Goal: Information Seeking & Learning: Compare options

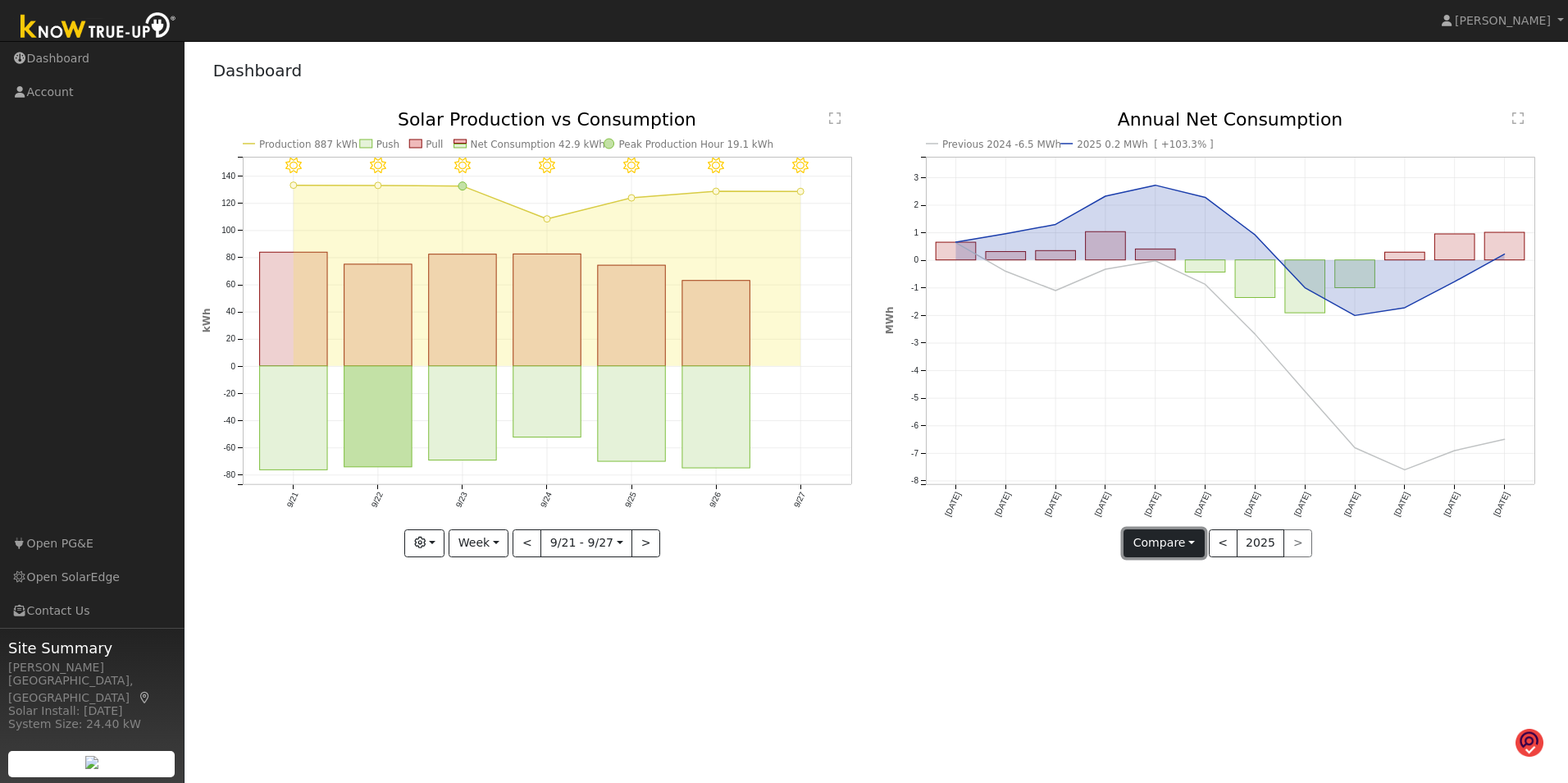
click at [1192, 547] on button "Compare" at bounding box center [1164, 543] width 81 height 28
click at [1188, 545] on button "Compare" at bounding box center [1164, 543] width 81 height 28
click at [1181, 601] on link "Current Year" at bounding box center [1188, 600] width 128 height 23
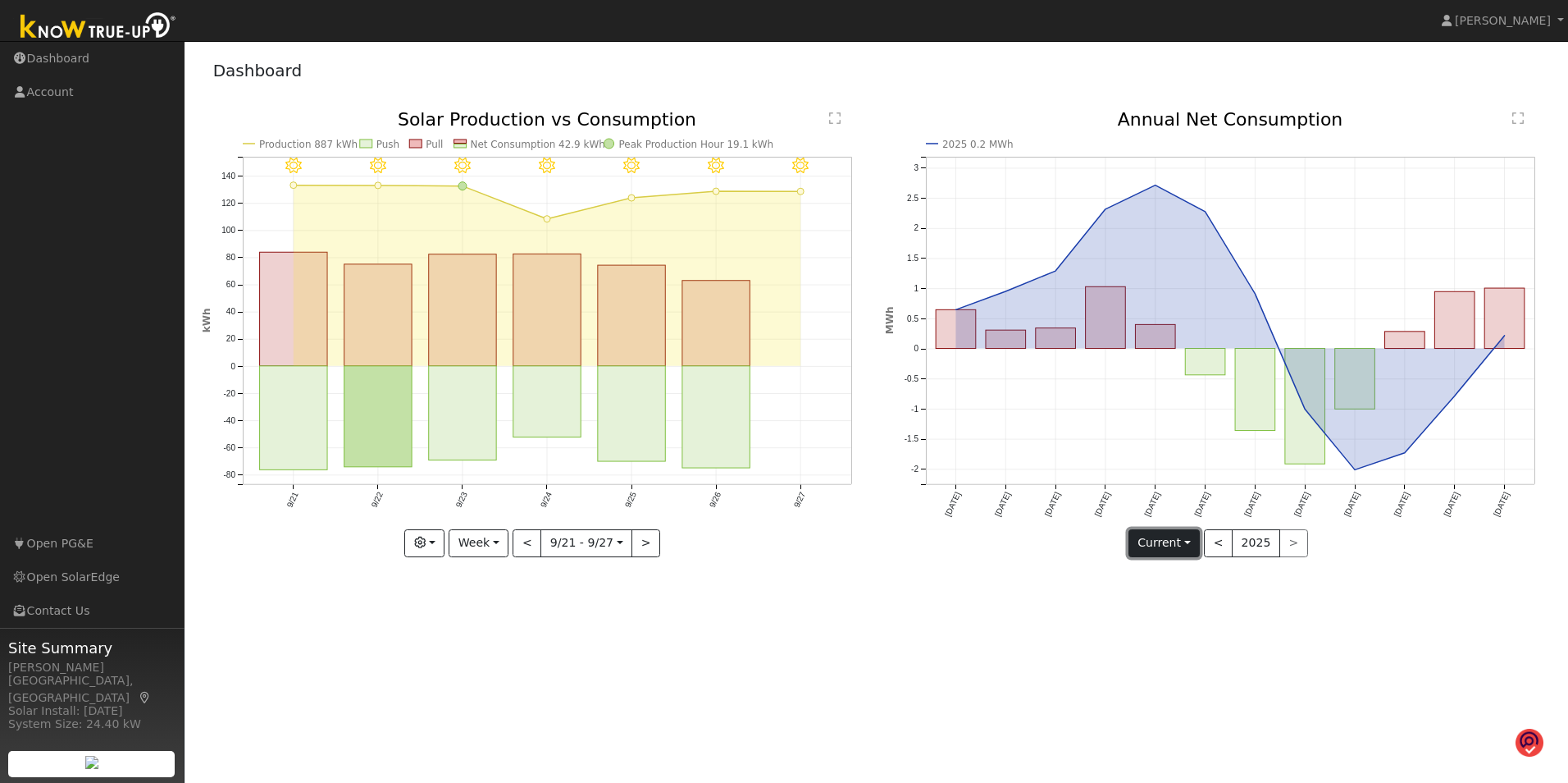
click at [1189, 546] on button "Current" at bounding box center [1164, 543] width 72 height 28
click at [1170, 575] on link "Compare Previous" at bounding box center [1193, 577] width 128 height 23
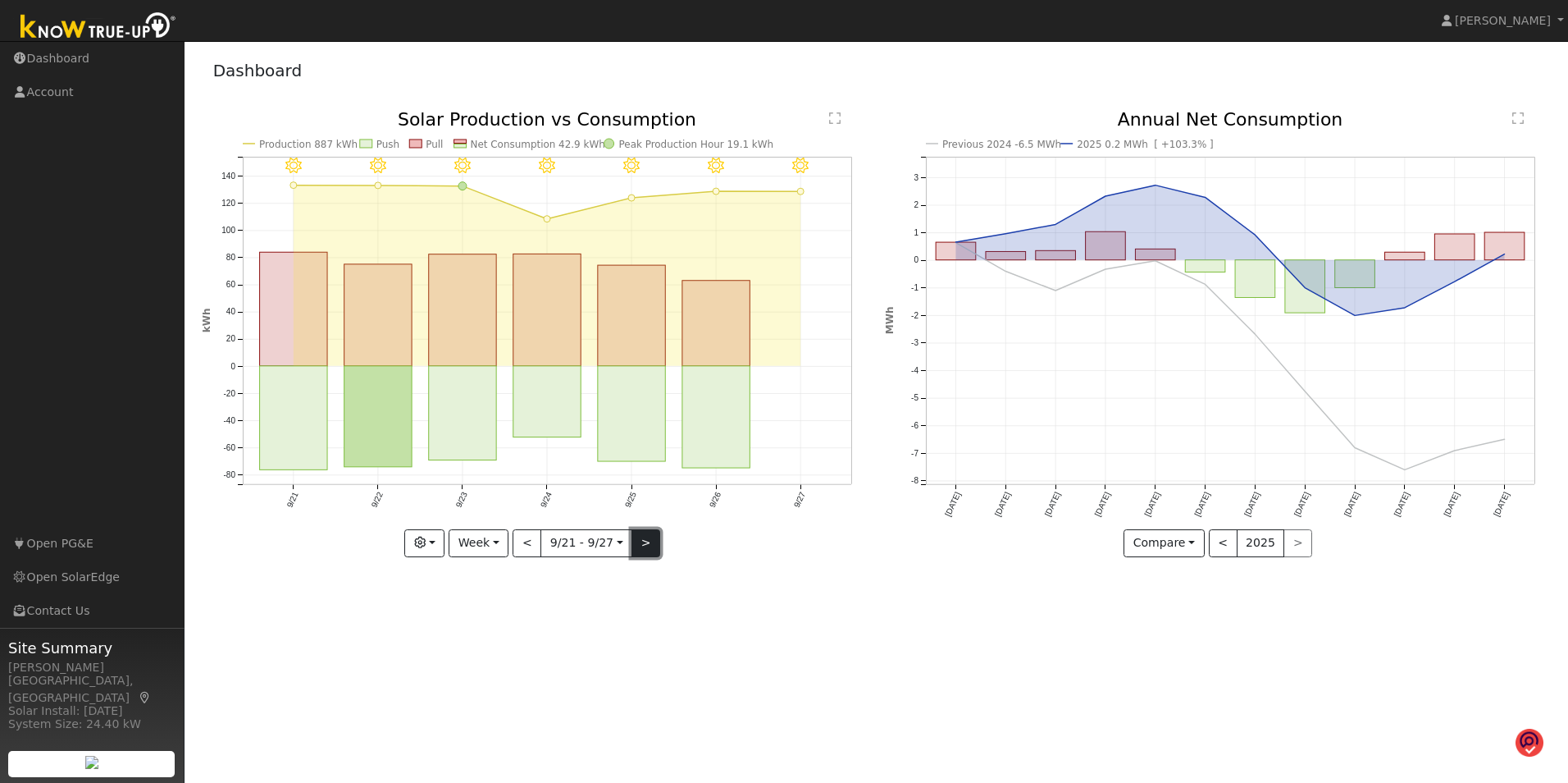
click at [651, 539] on button ">" at bounding box center [646, 543] width 29 height 28
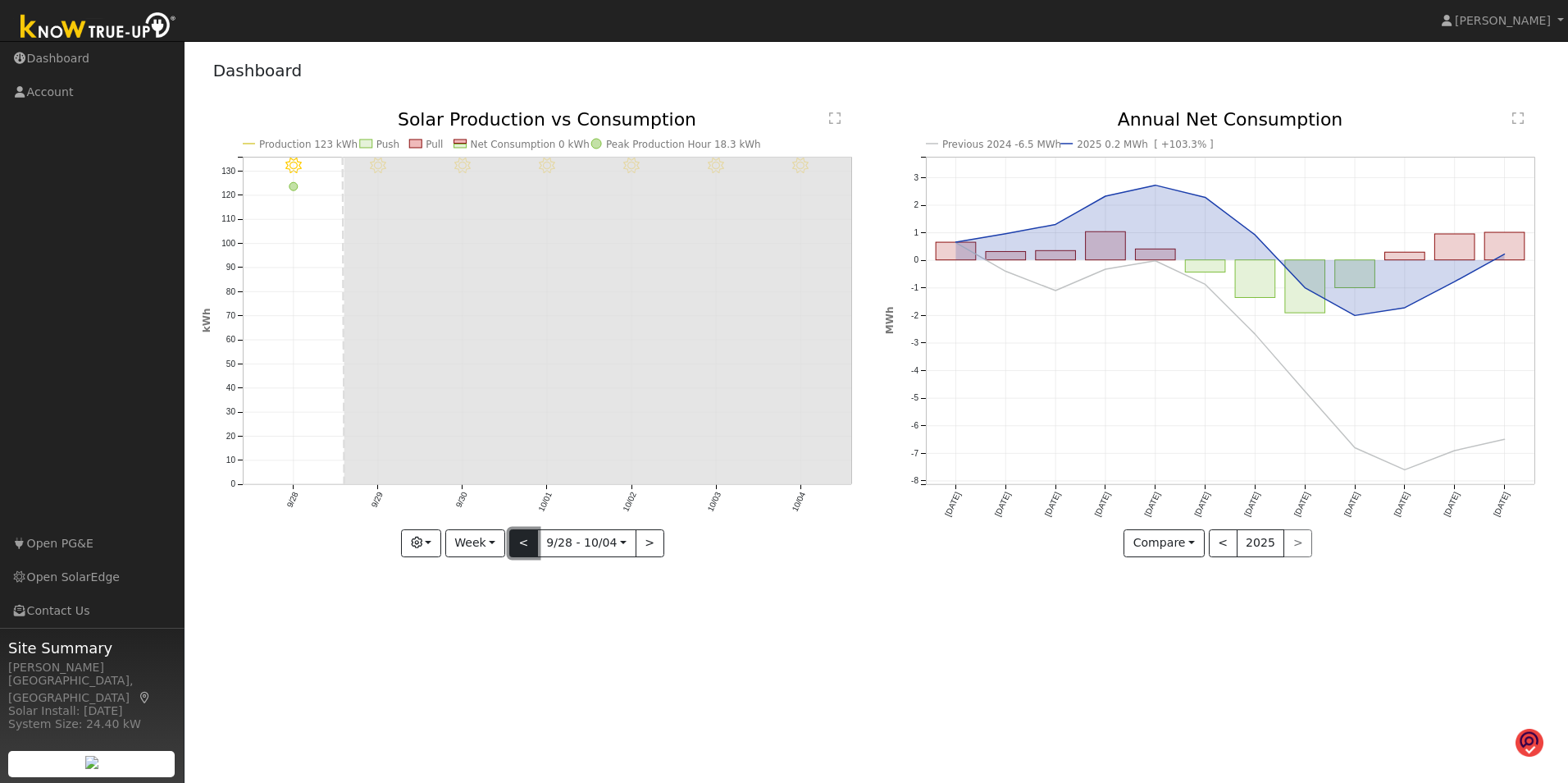
click at [517, 543] on button "<" at bounding box center [524, 543] width 29 height 28
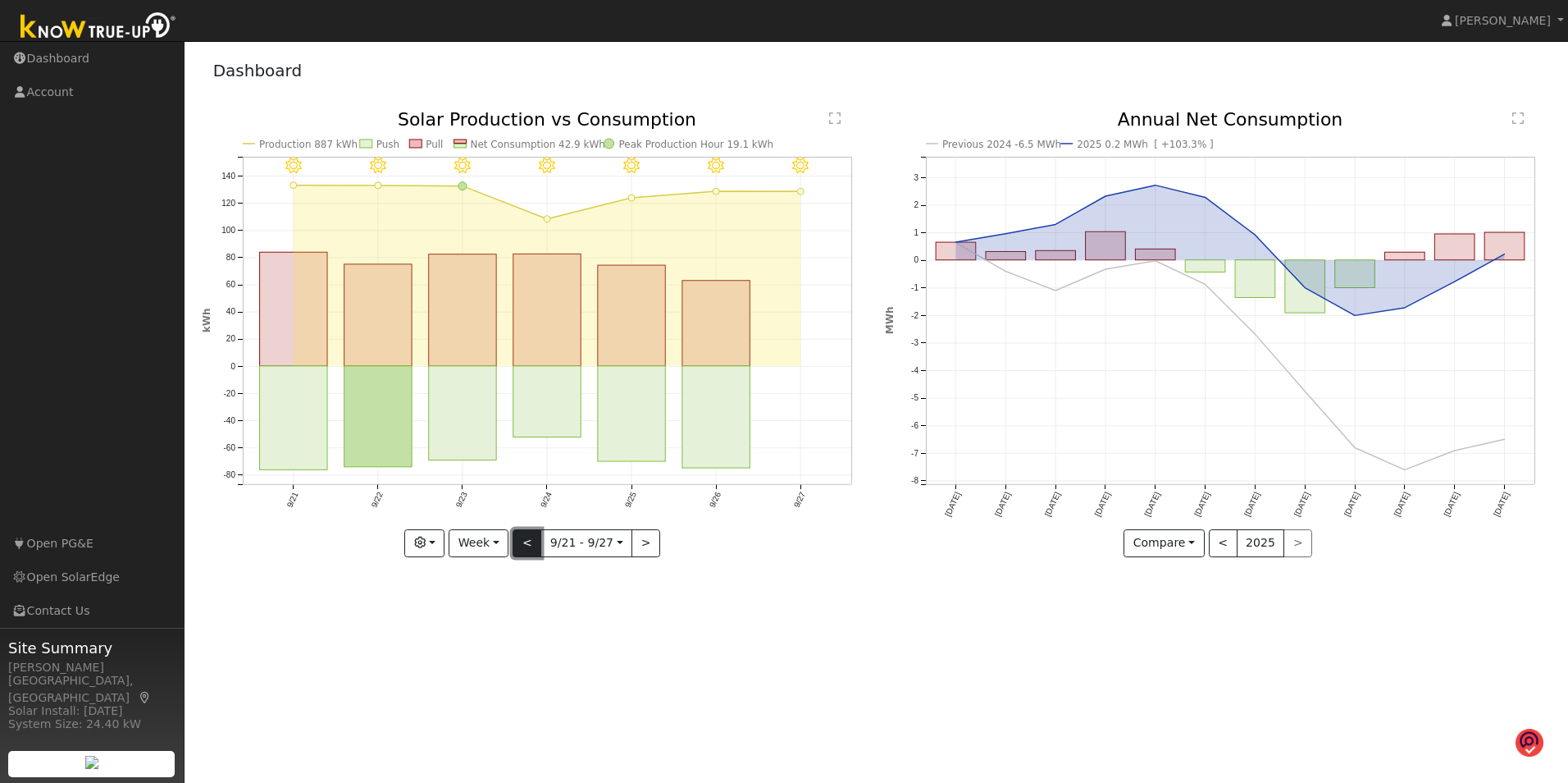
click at [528, 541] on button "<" at bounding box center [526, 543] width 29 height 28
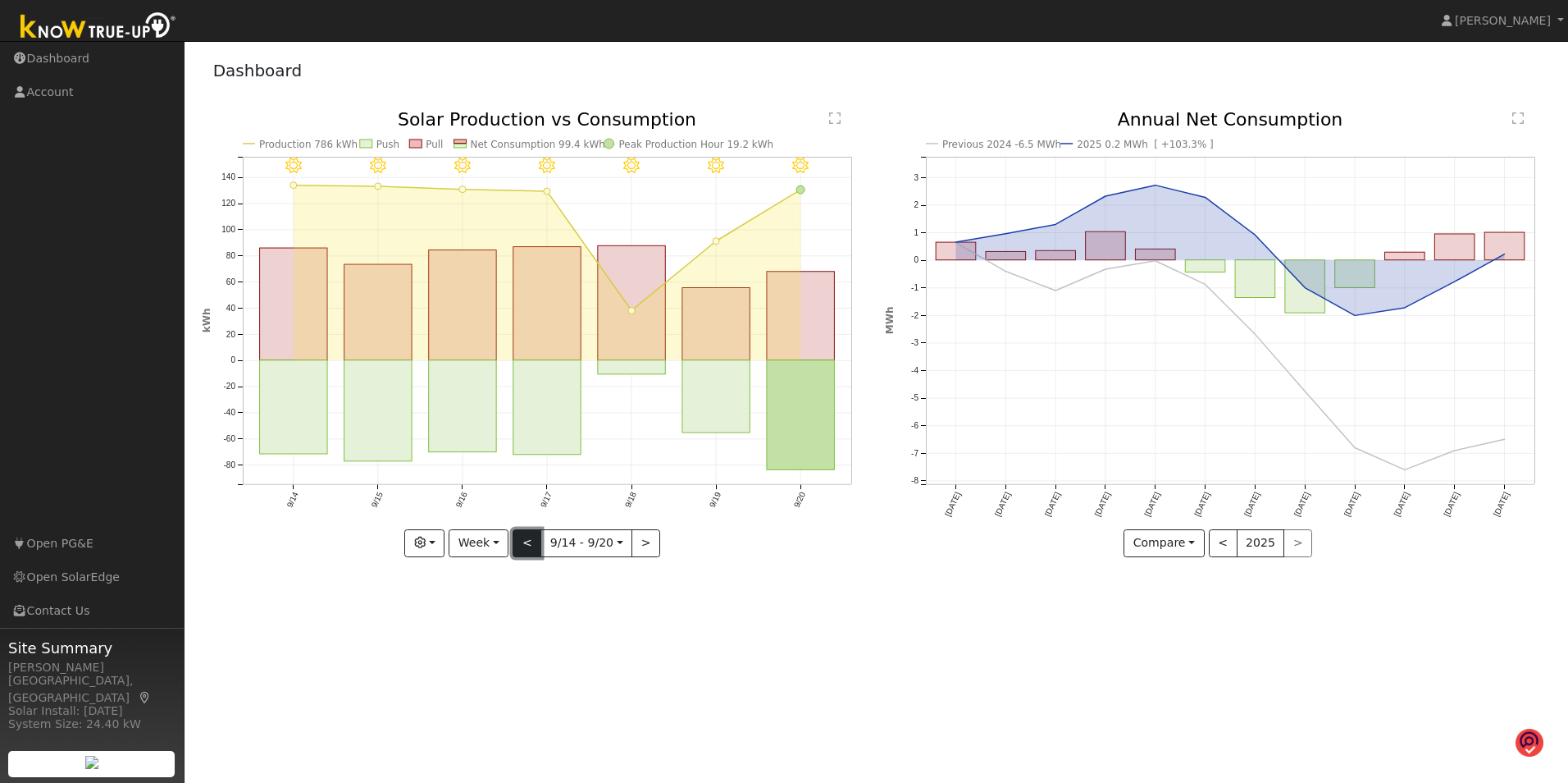
click at [516, 538] on button "<" at bounding box center [526, 543] width 29 height 28
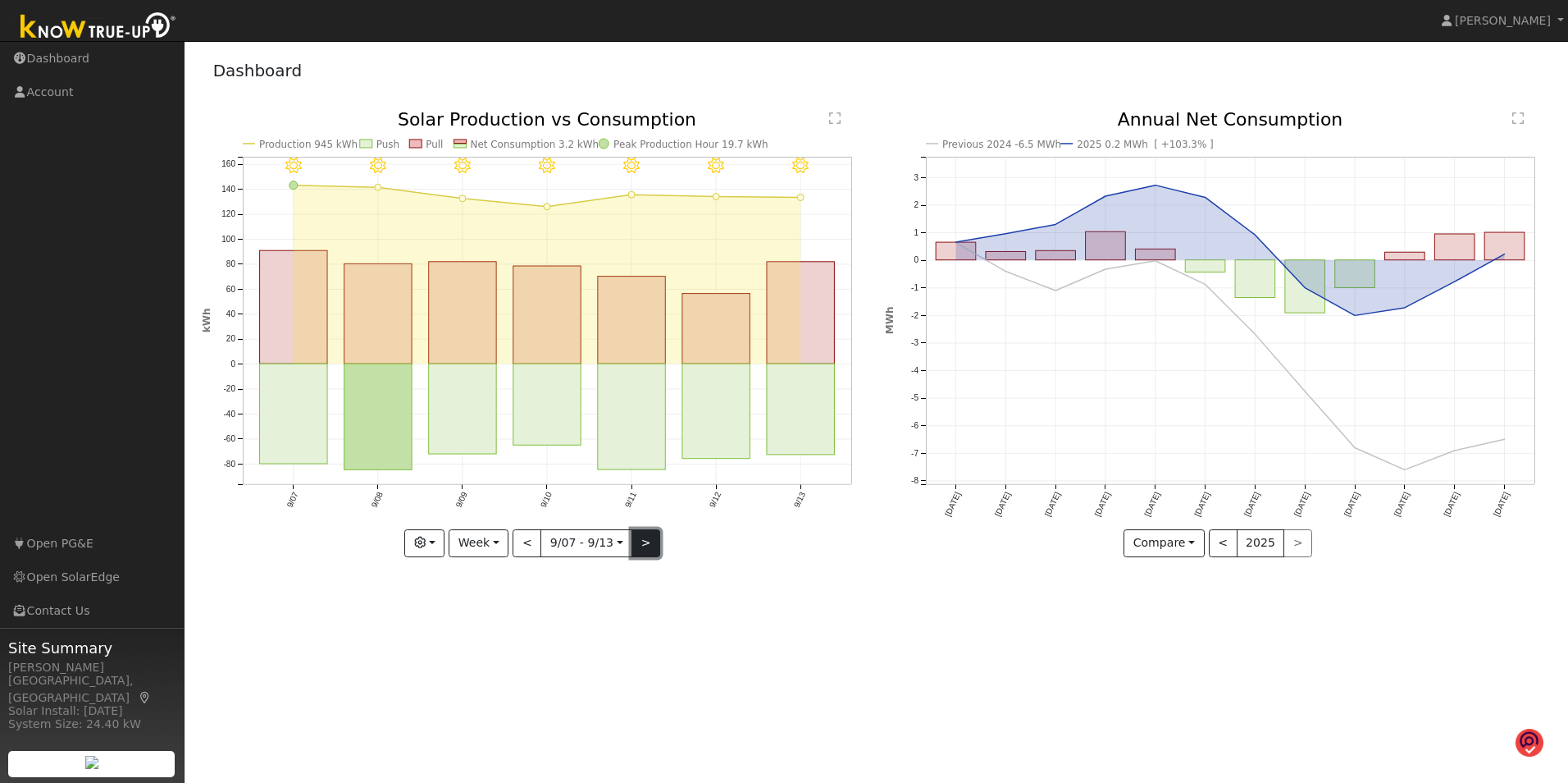
click at [640, 539] on button ">" at bounding box center [646, 543] width 29 height 28
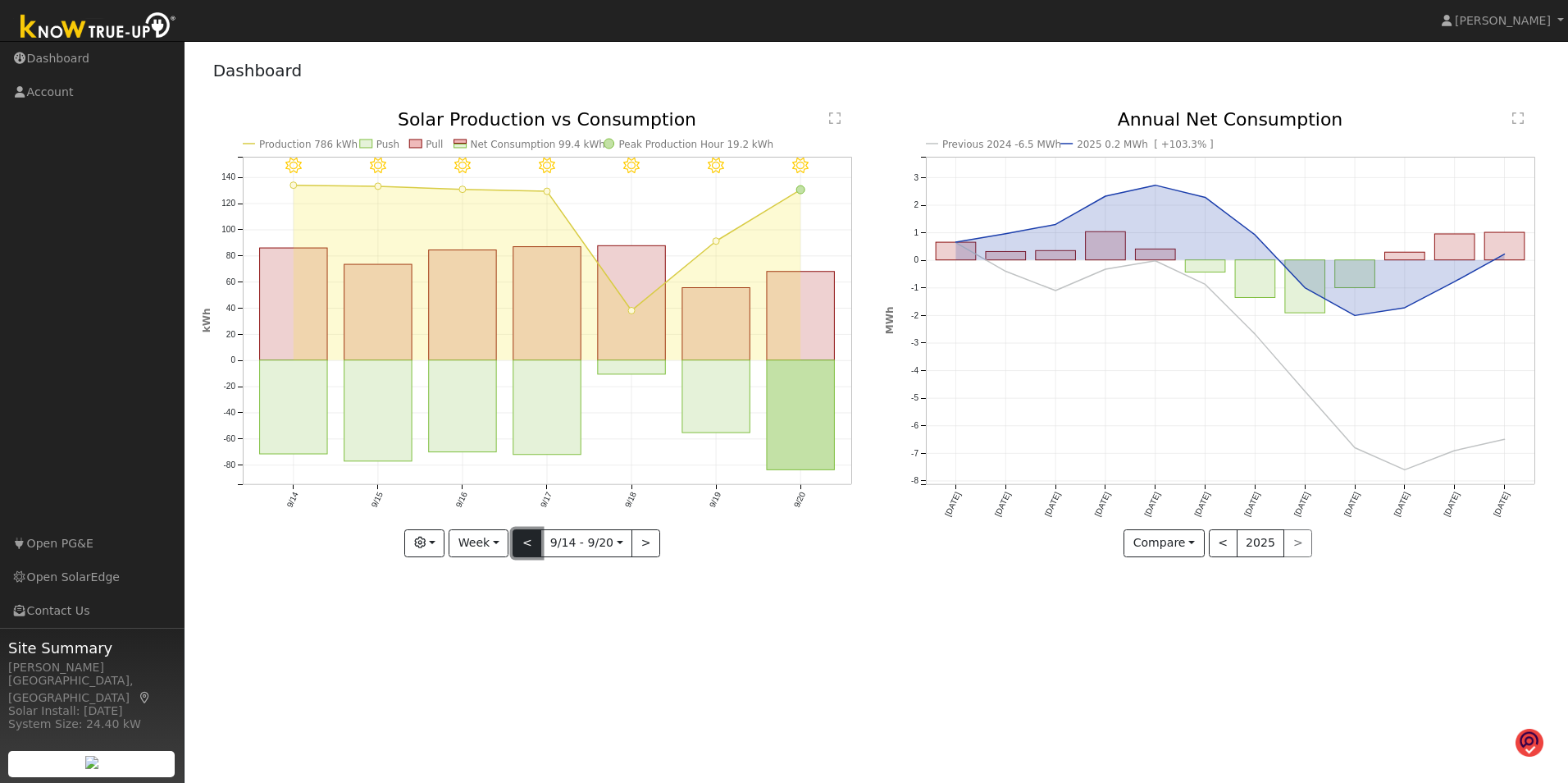
click at [528, 539] on button "<" at bounding box center [526, 543] width 29 height 28
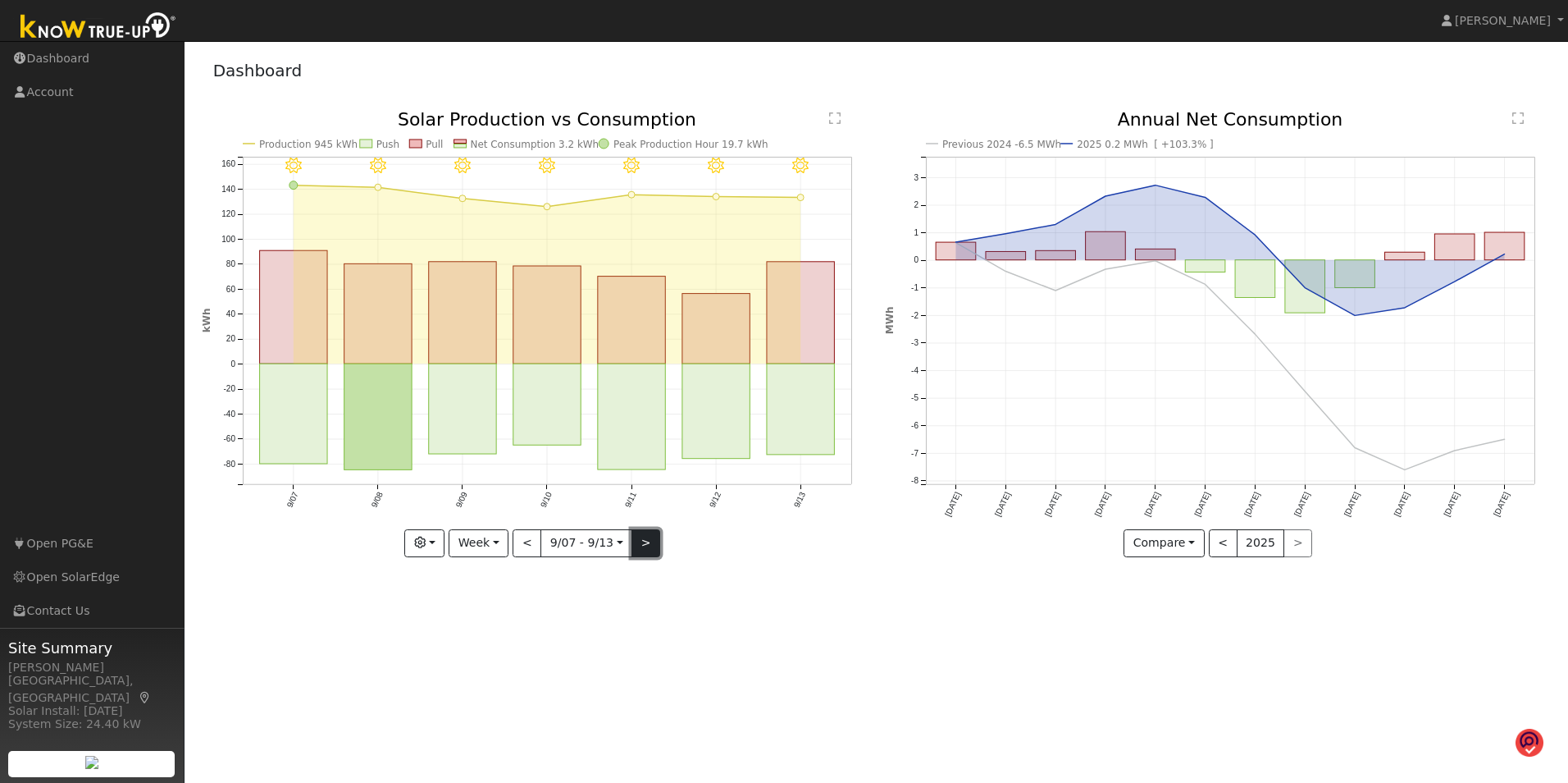
click at [641, 543] on button ">" at bounding box center [646, 543] width 29 height 28
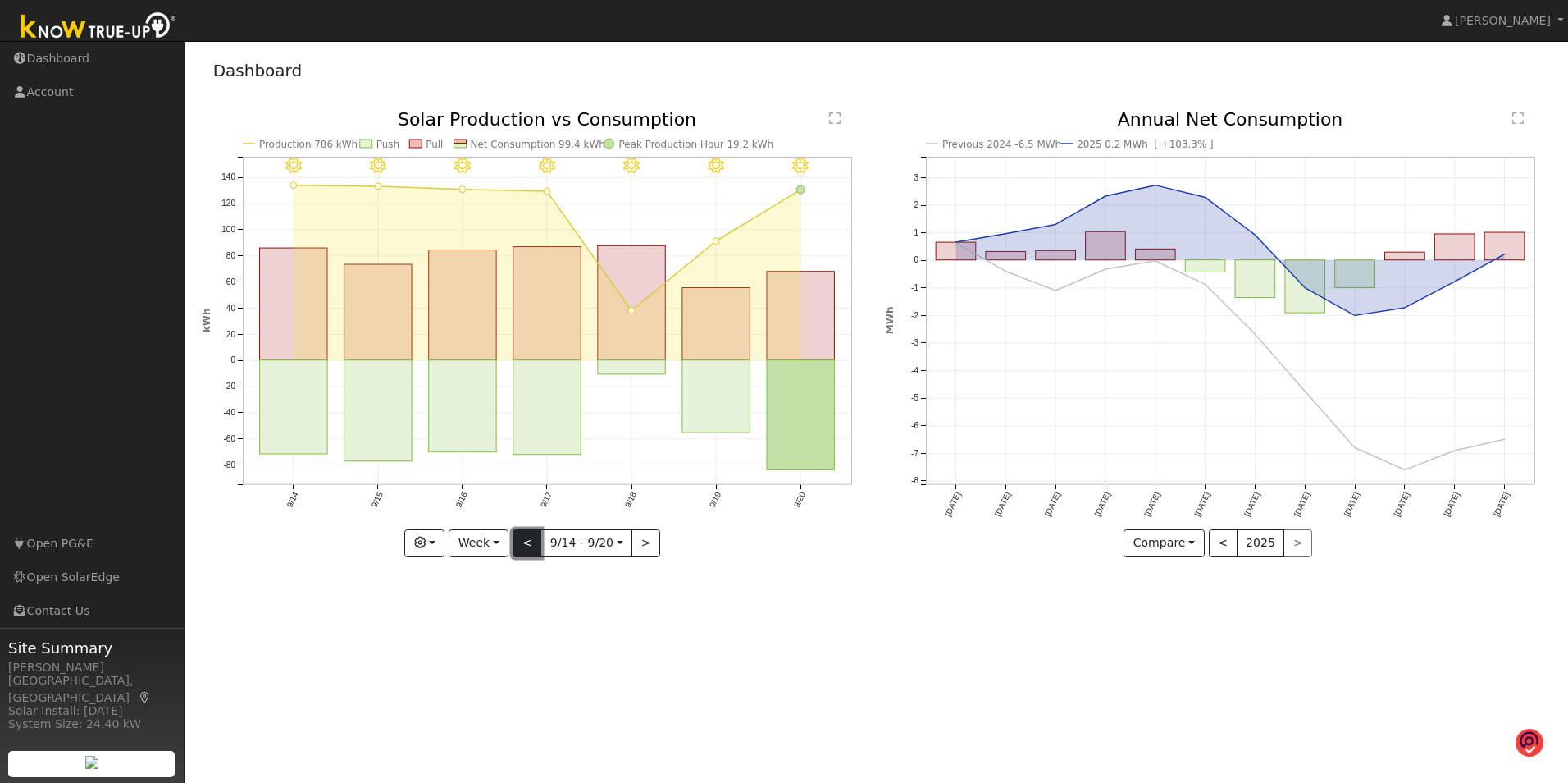
click at [529, 540] on button "<" at bounding box center [526, 543] width 29 height 28
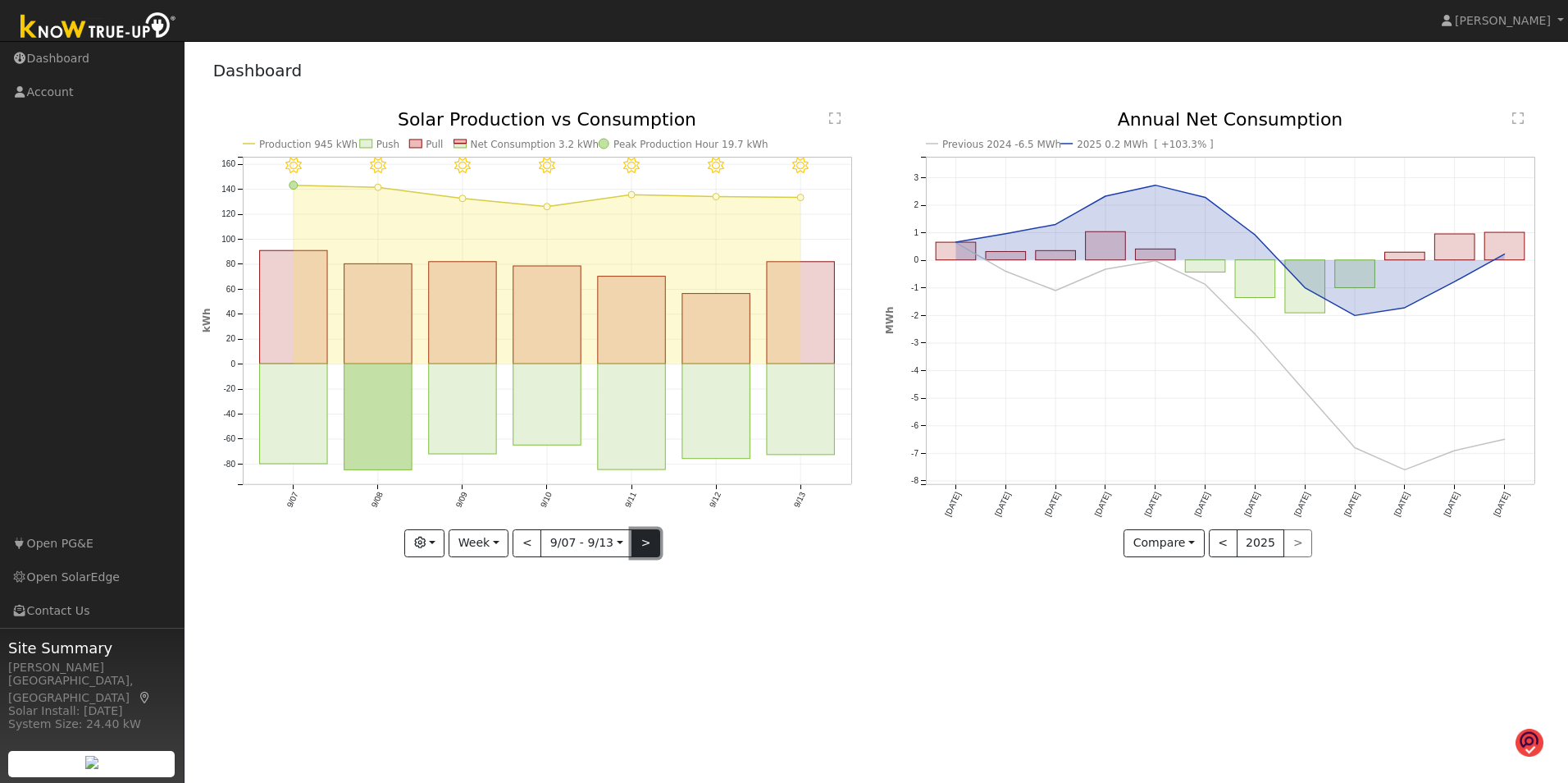
click at [640, 541] on button ">" at bounding box center [646, 543] width 29 height 28
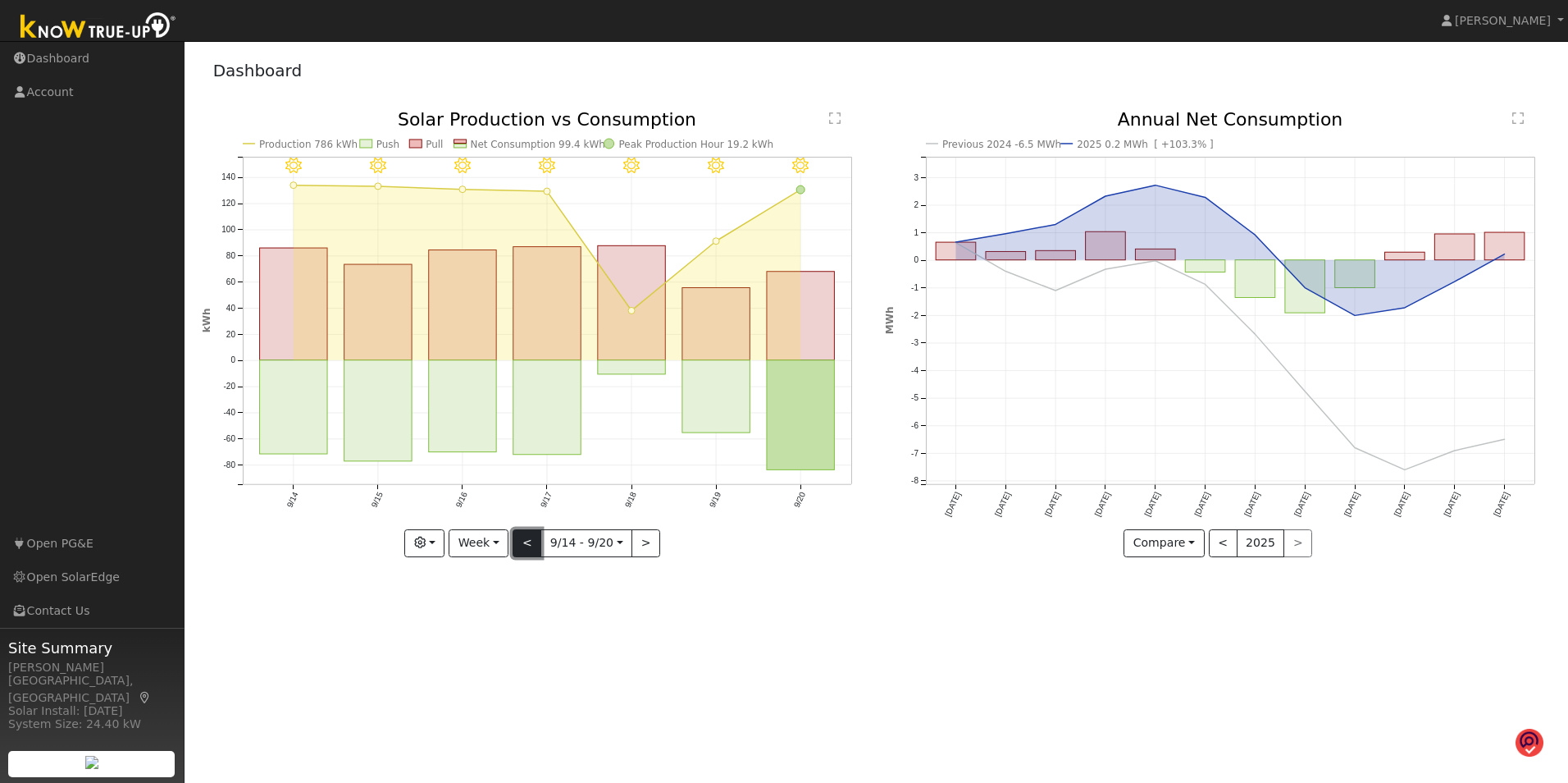
click at [530, 541] on button "<" at bounding box center [526, 543] width 29 height 28
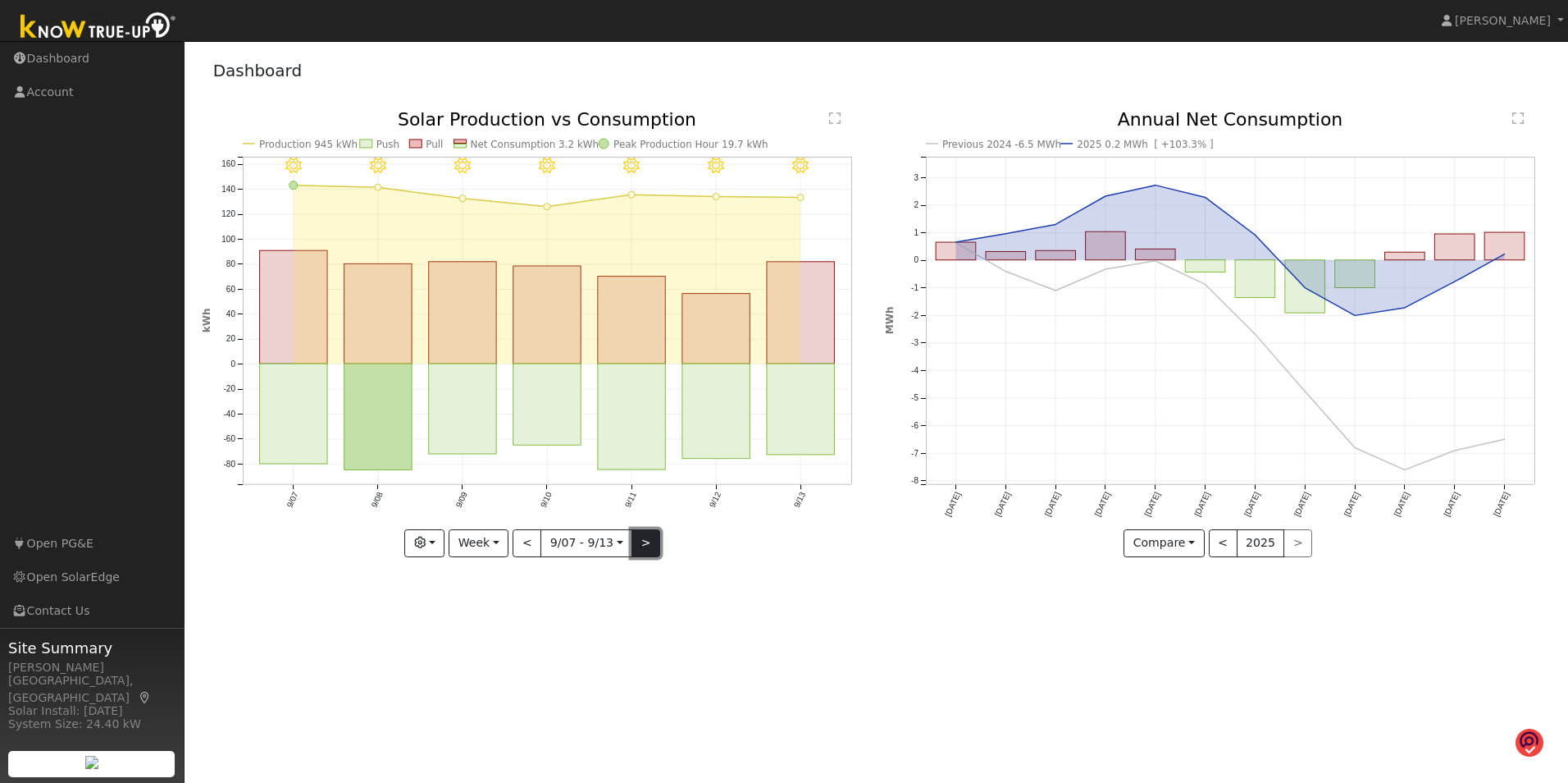
click at [641, 539] on button ">" at bounding box center [646, 543] width 29 height 28
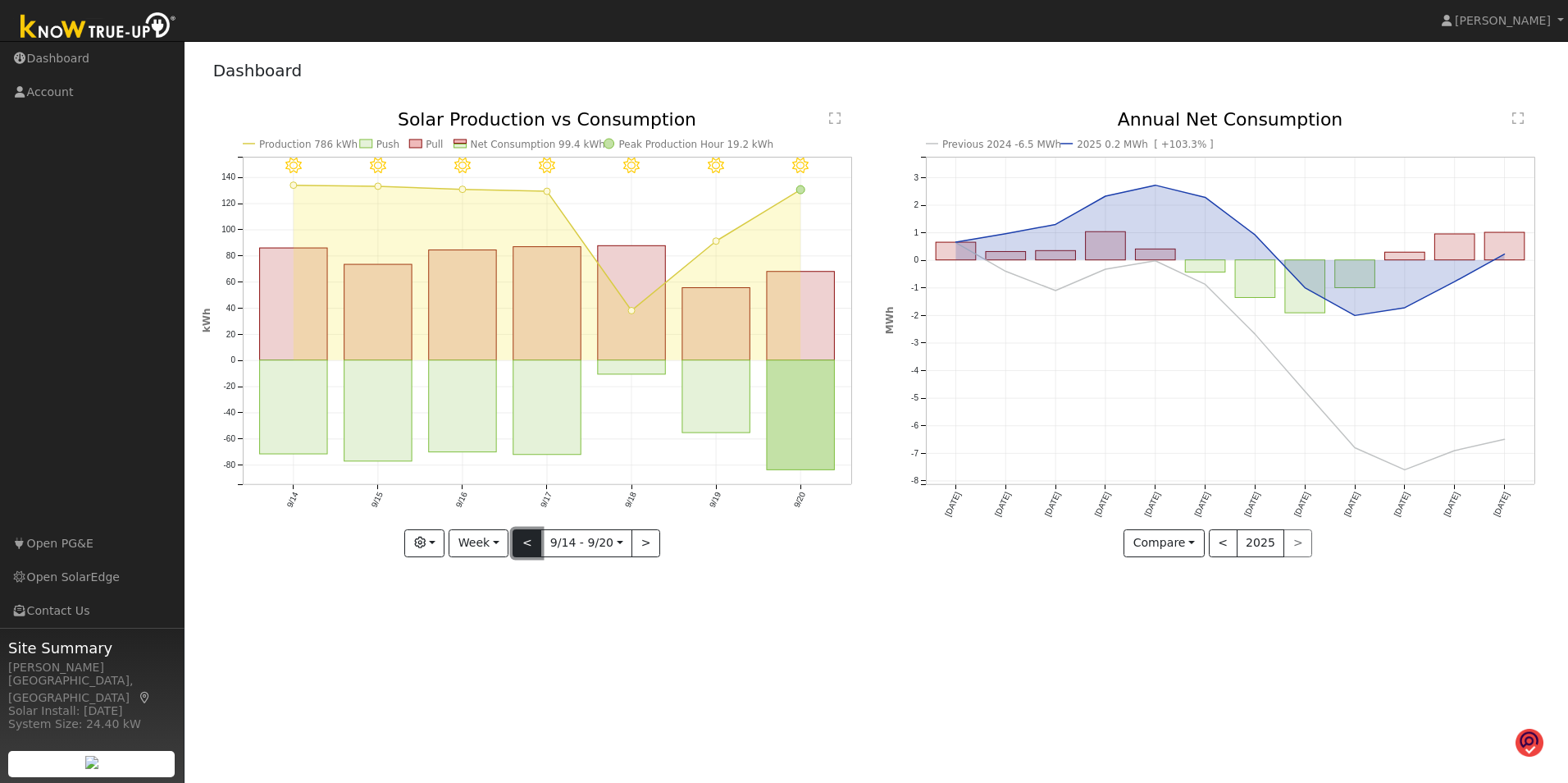
click at [525, 539] on button "<" at bounding box center [526, 543] width 29 height 28
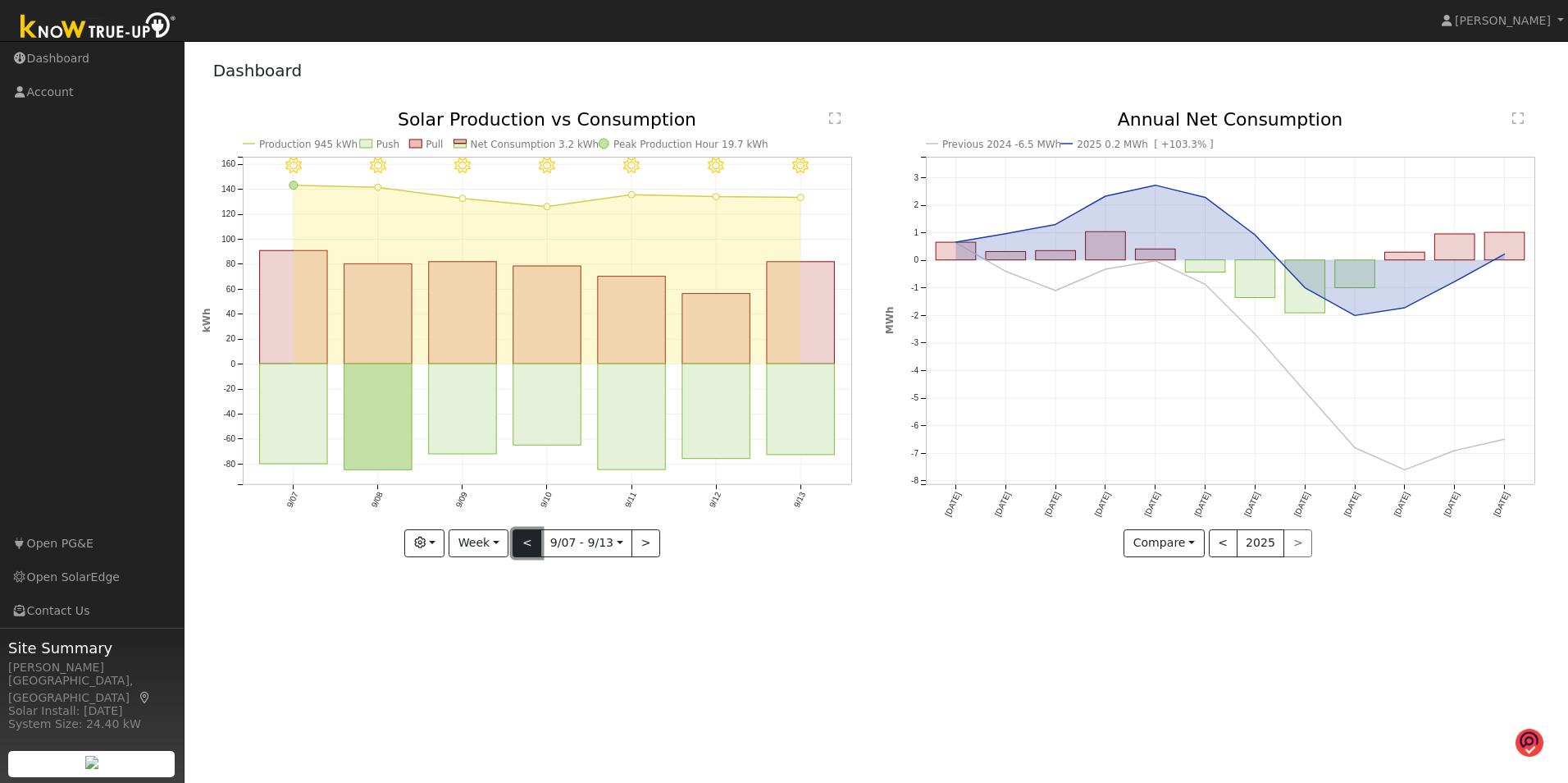
click at [525, 539] on button "<" at bounding box center [526, 543] width 29 height 28
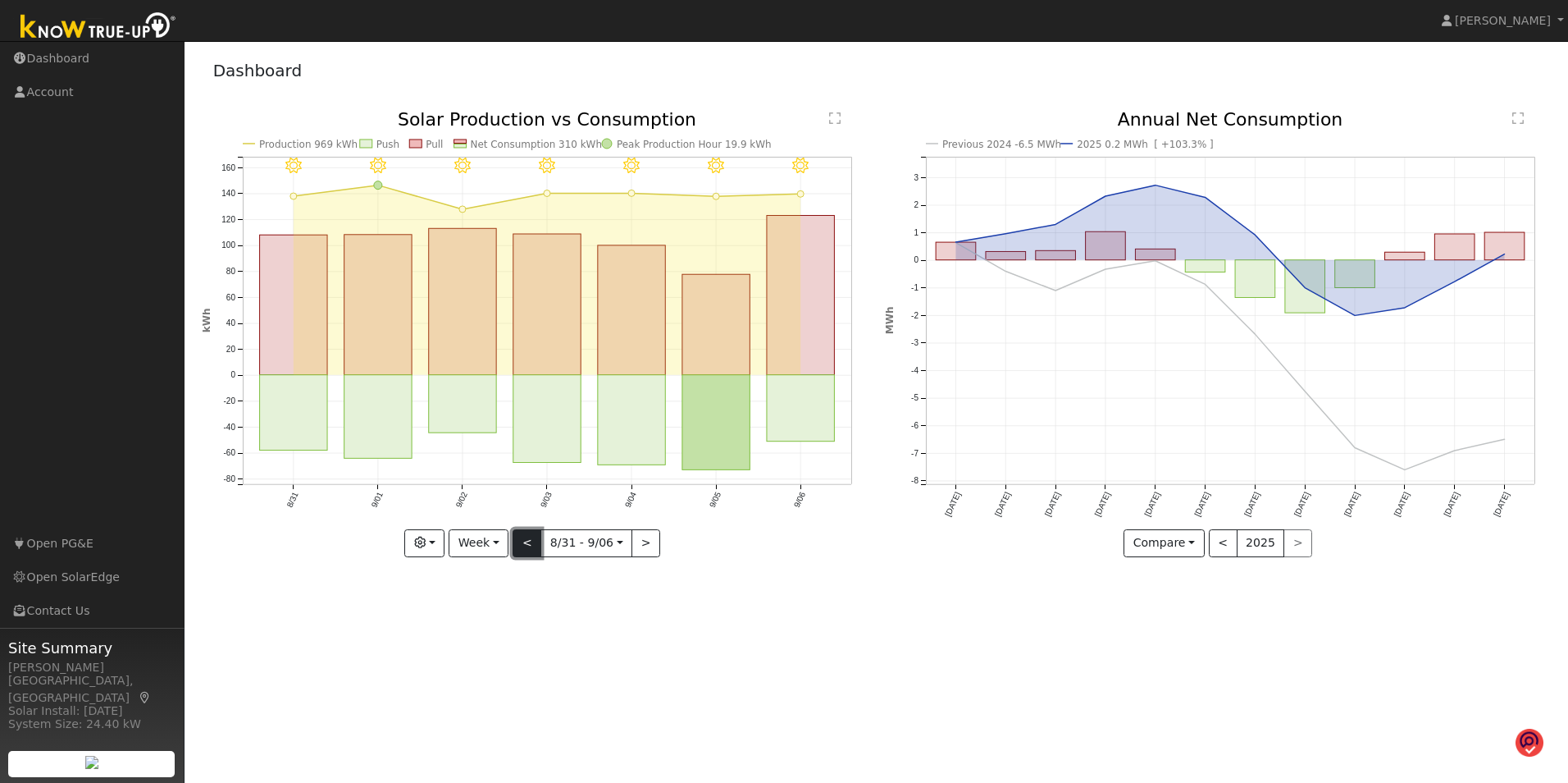
click at [525, 539] on button "<" at bounding box center [526, 543] width 29 height 28
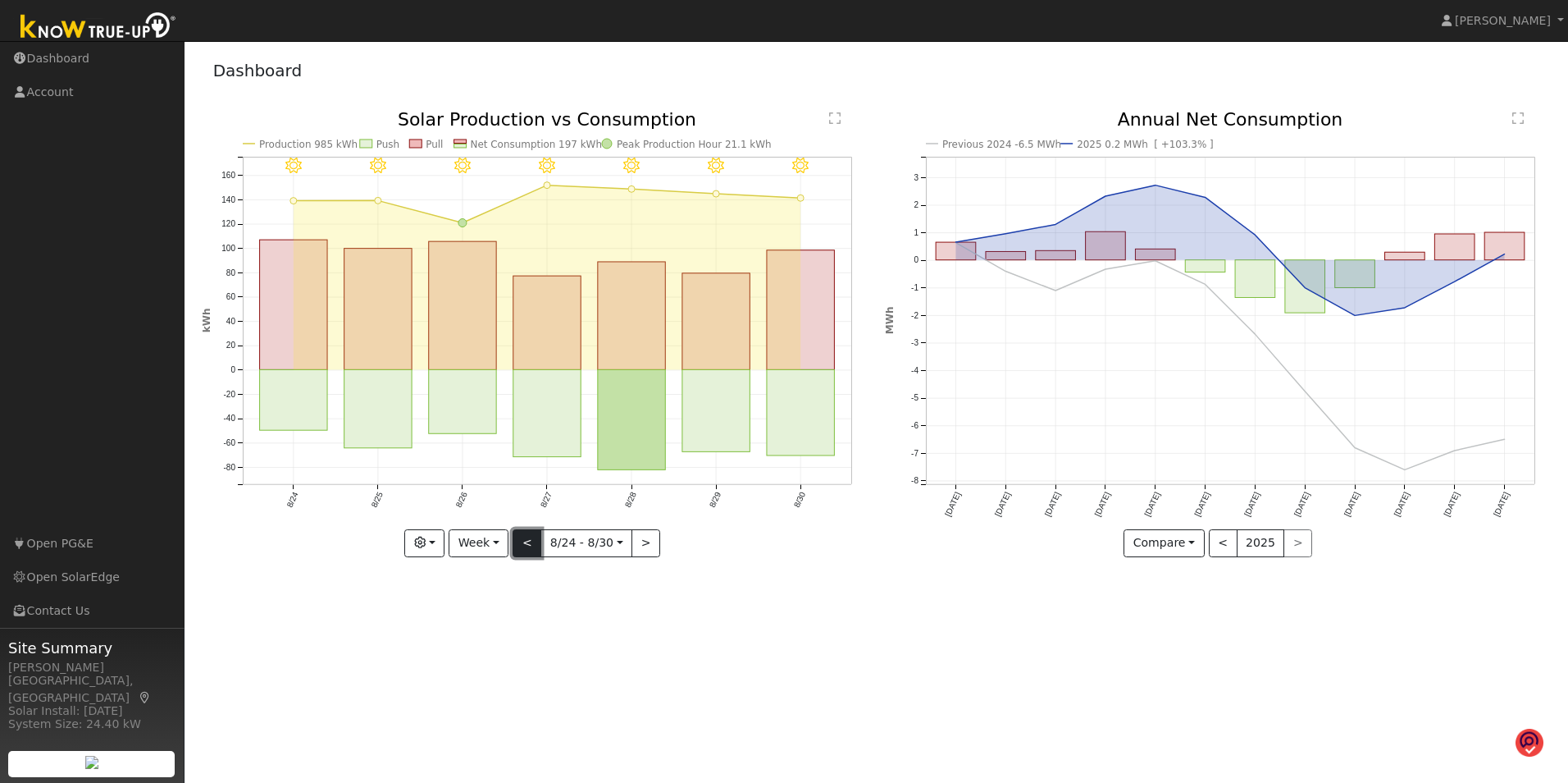
click at [525, 539] on button "<" at bounding box center [526, 543] width 29 height 28
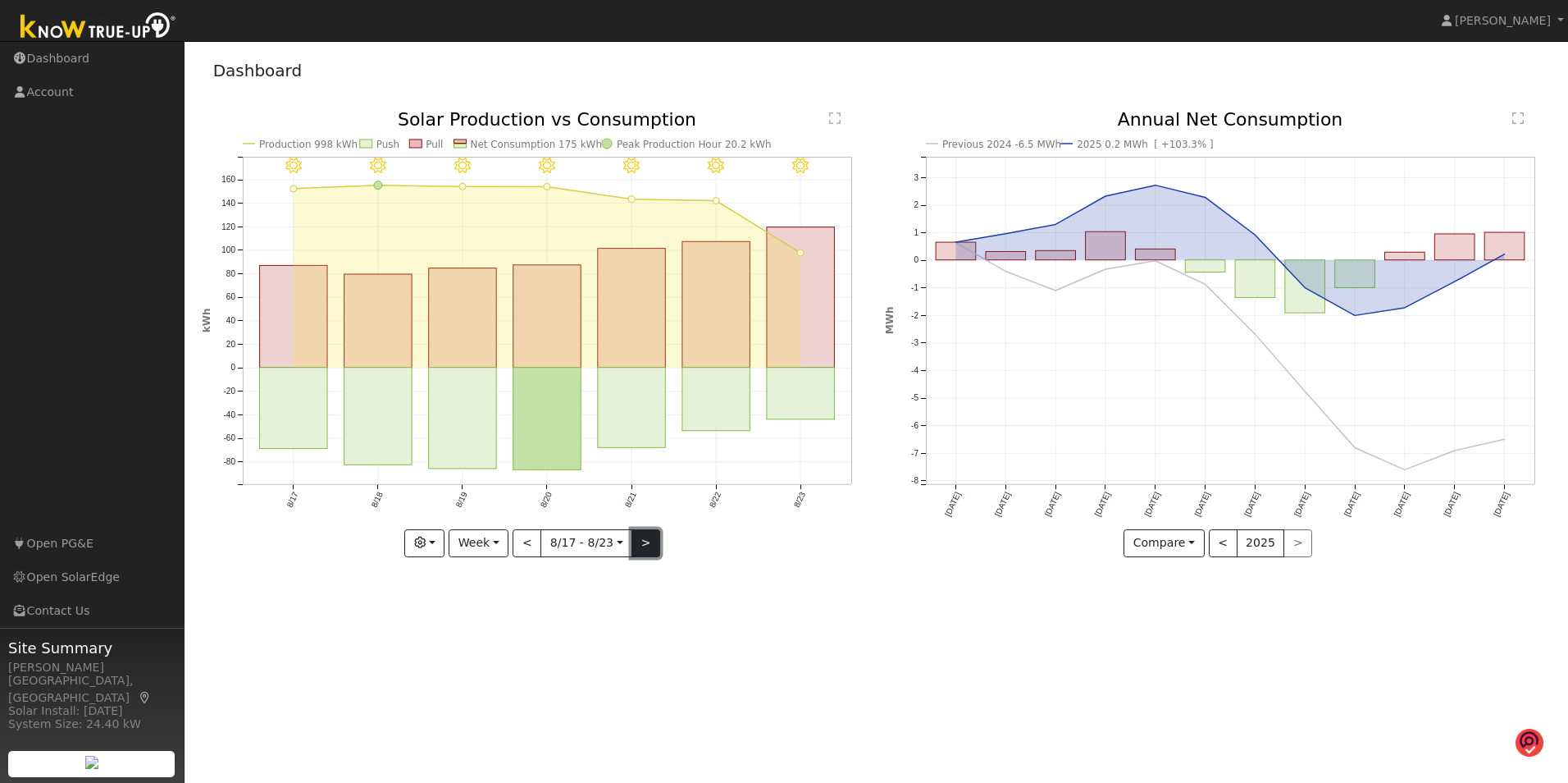
click at [640, 541] on button ">" at bounding box center [646, 543] width 29 height 28
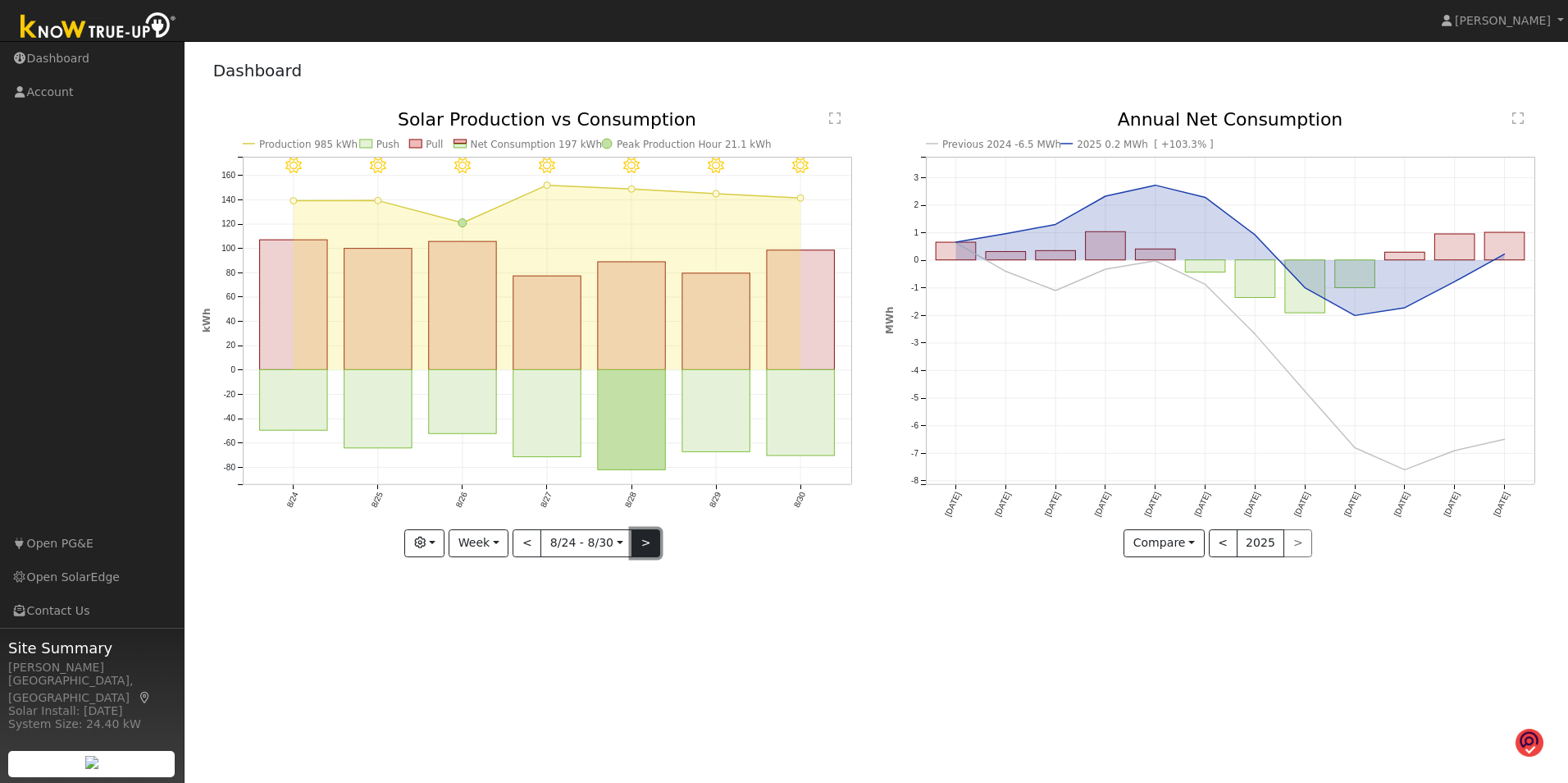
click at [640, 541] on button ">" at bounding box center [646, 543] width 29 height 28
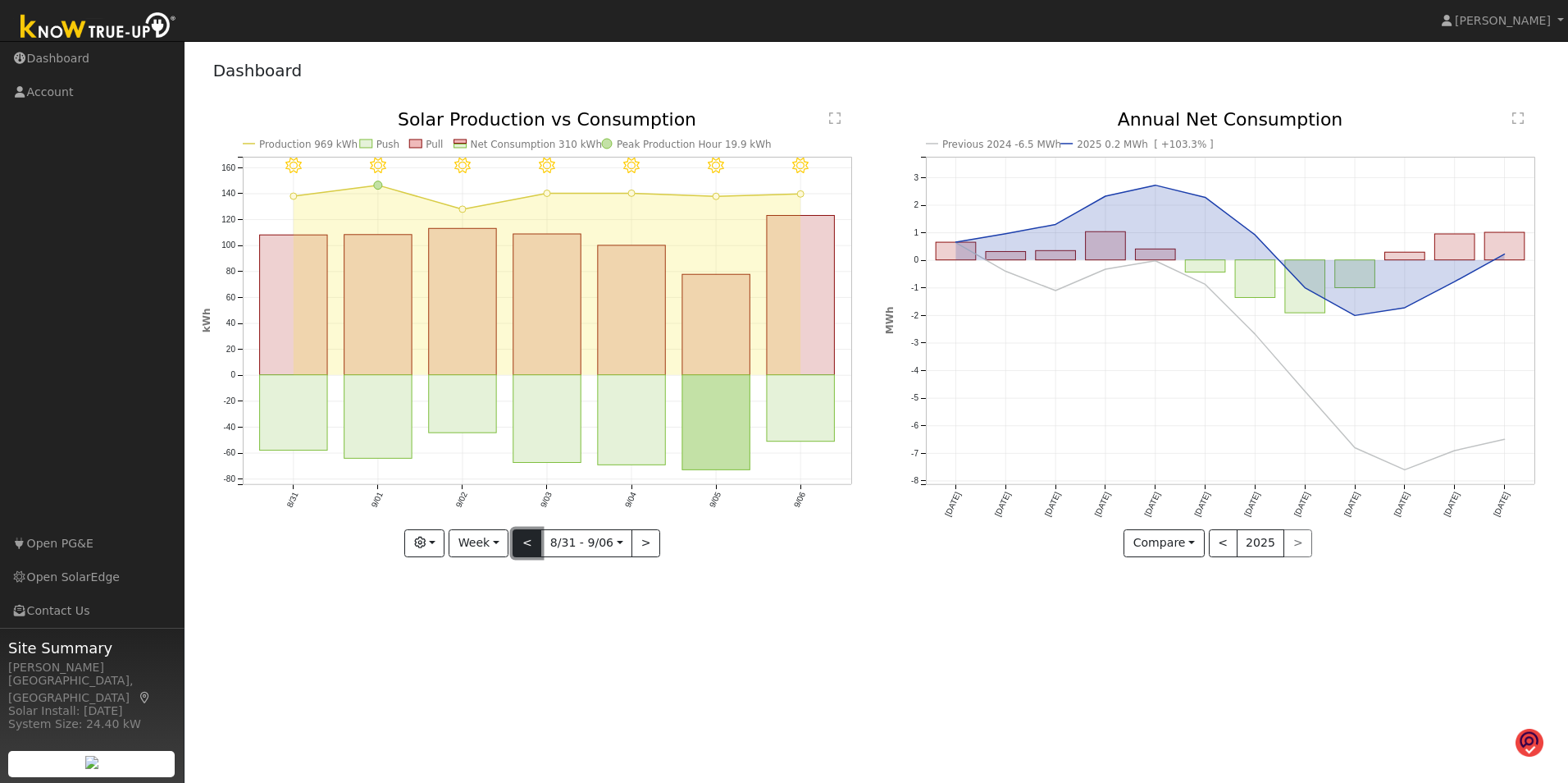
click at [529, 541] on button "<" at bounding box center [526, 543] width 29 height 28
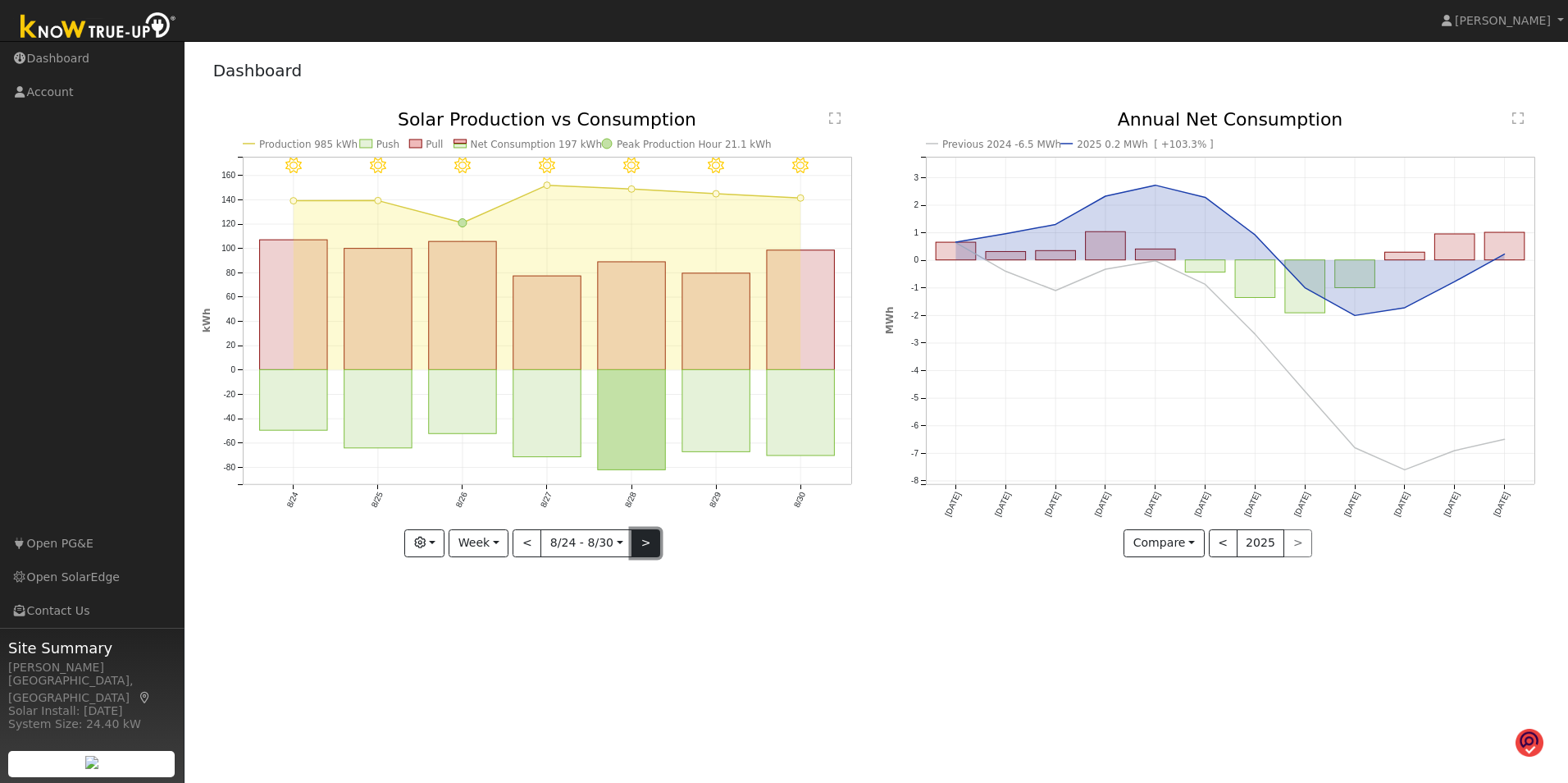
click at [640, 541] on button ">" at bounding box center [646, 543] width 29 height 28
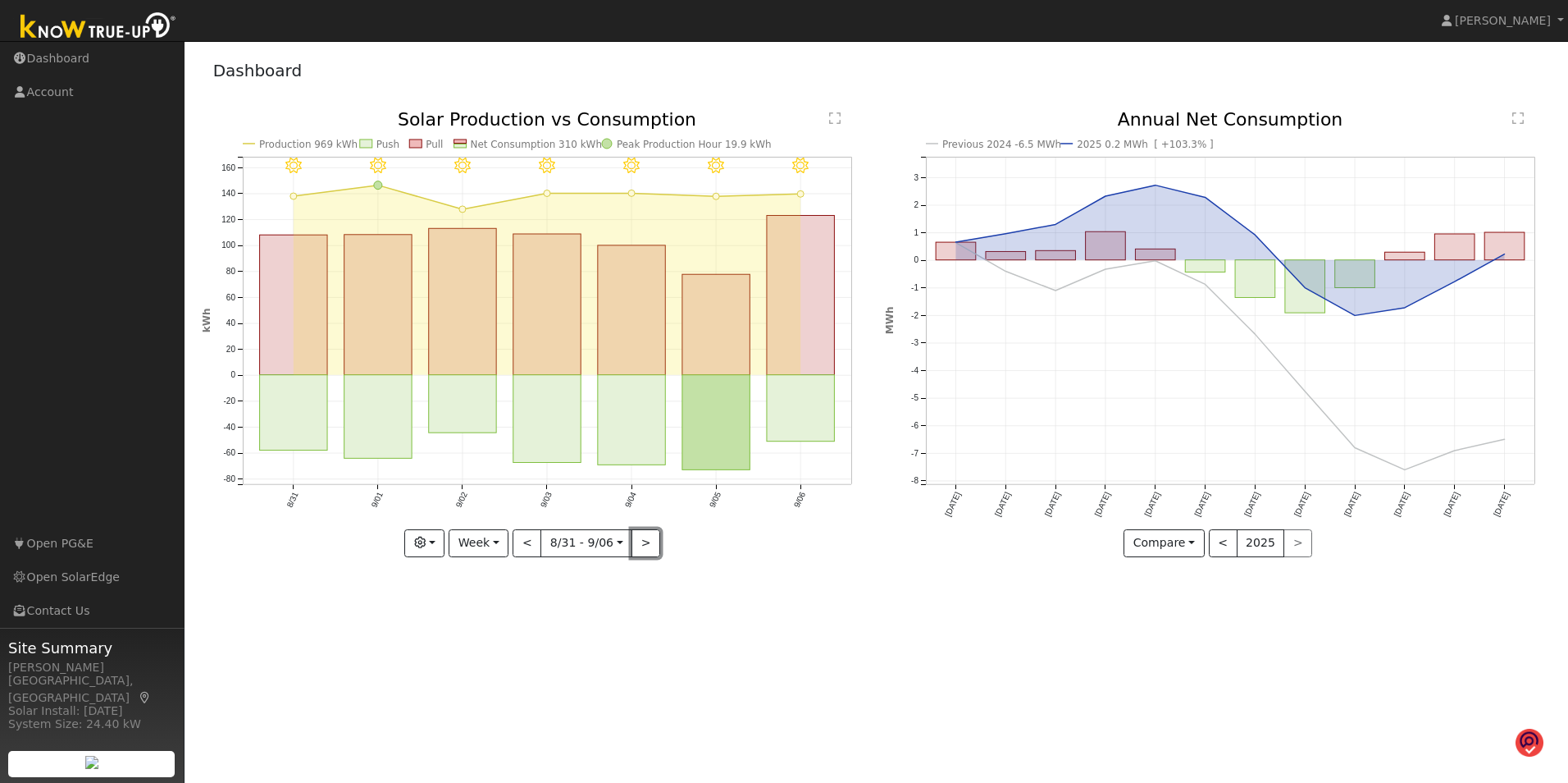
click at [639, 541] on button ">" at bounding box center [646, 543] width 29 height 28
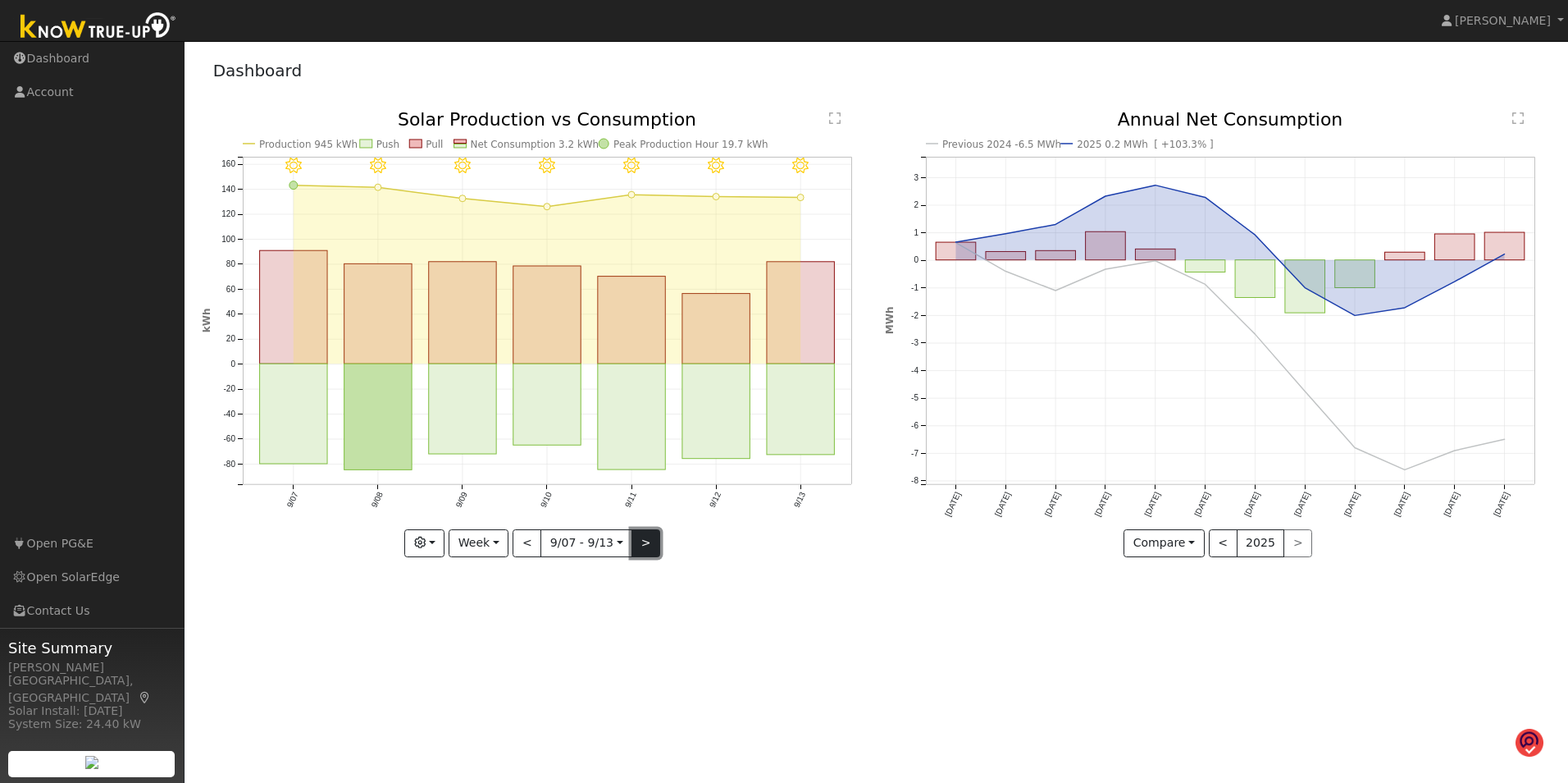
click at [640, 535] on button ">" at bounding box center [646, 543] width 29 height 28
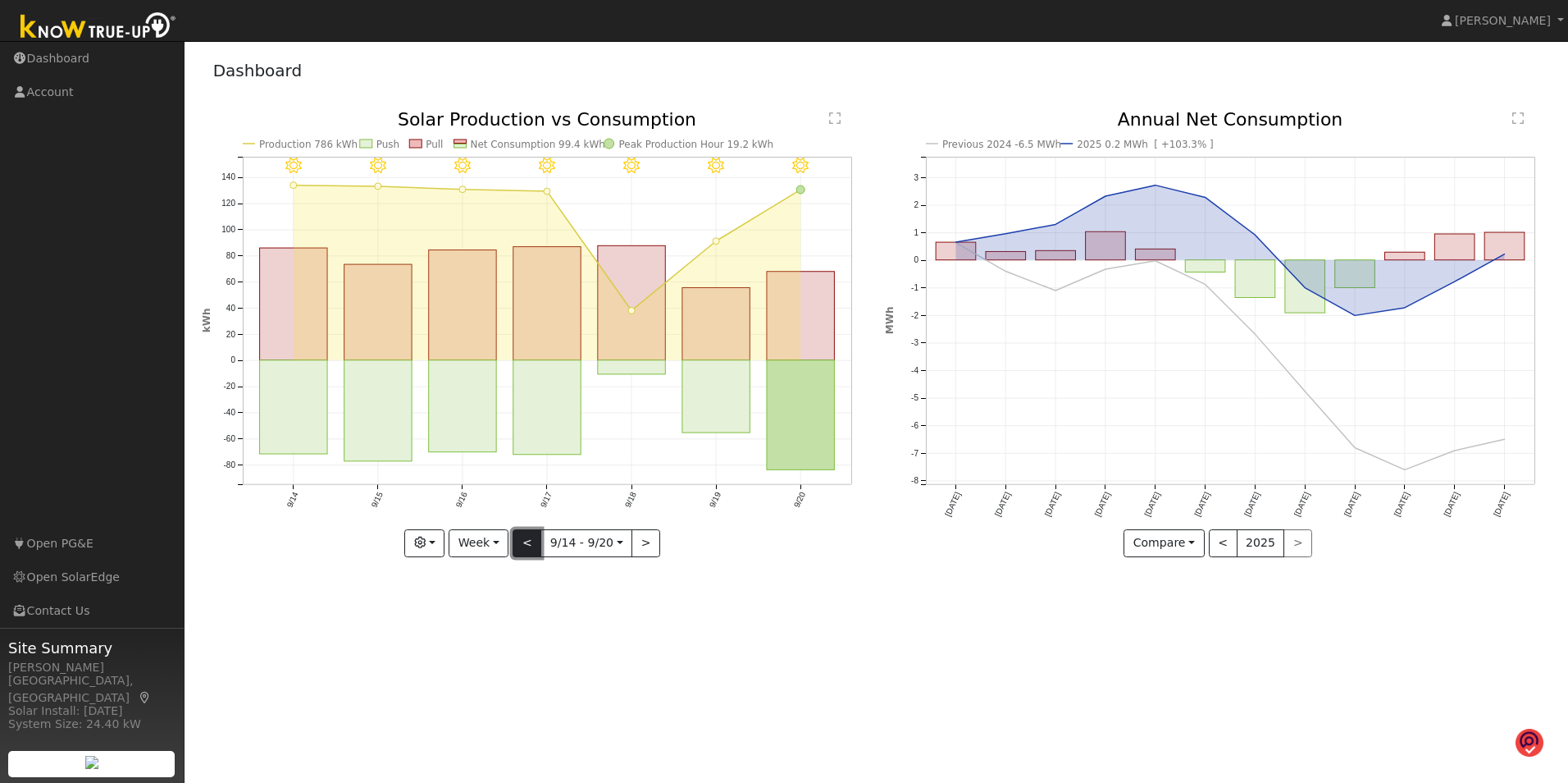
click at [532, 545] on button "<" at bounding box center [526, 543] width 29 height 28
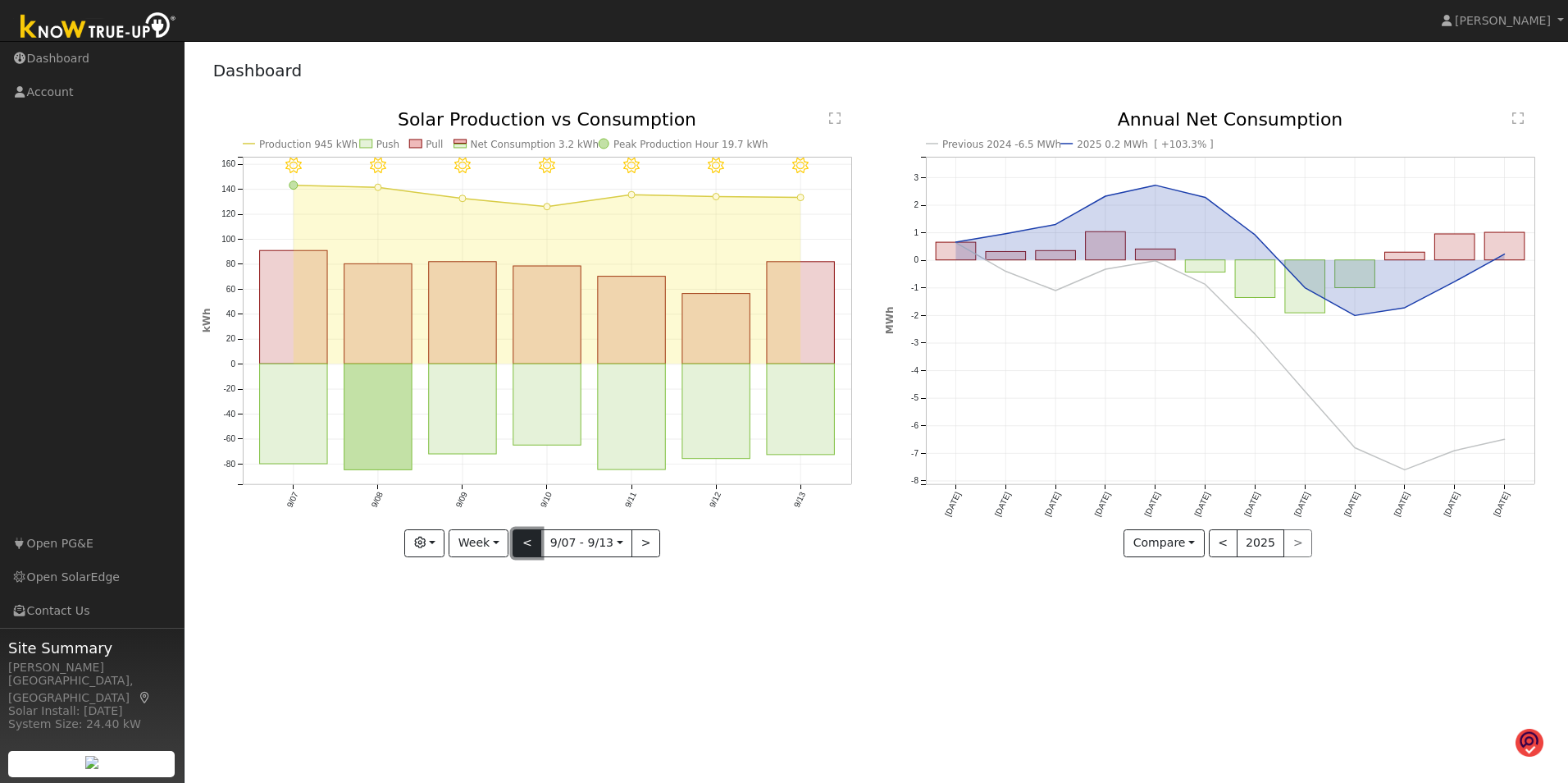
click at [532, 545] on button "<" at bounding box center [526, 543] width 29 height 28
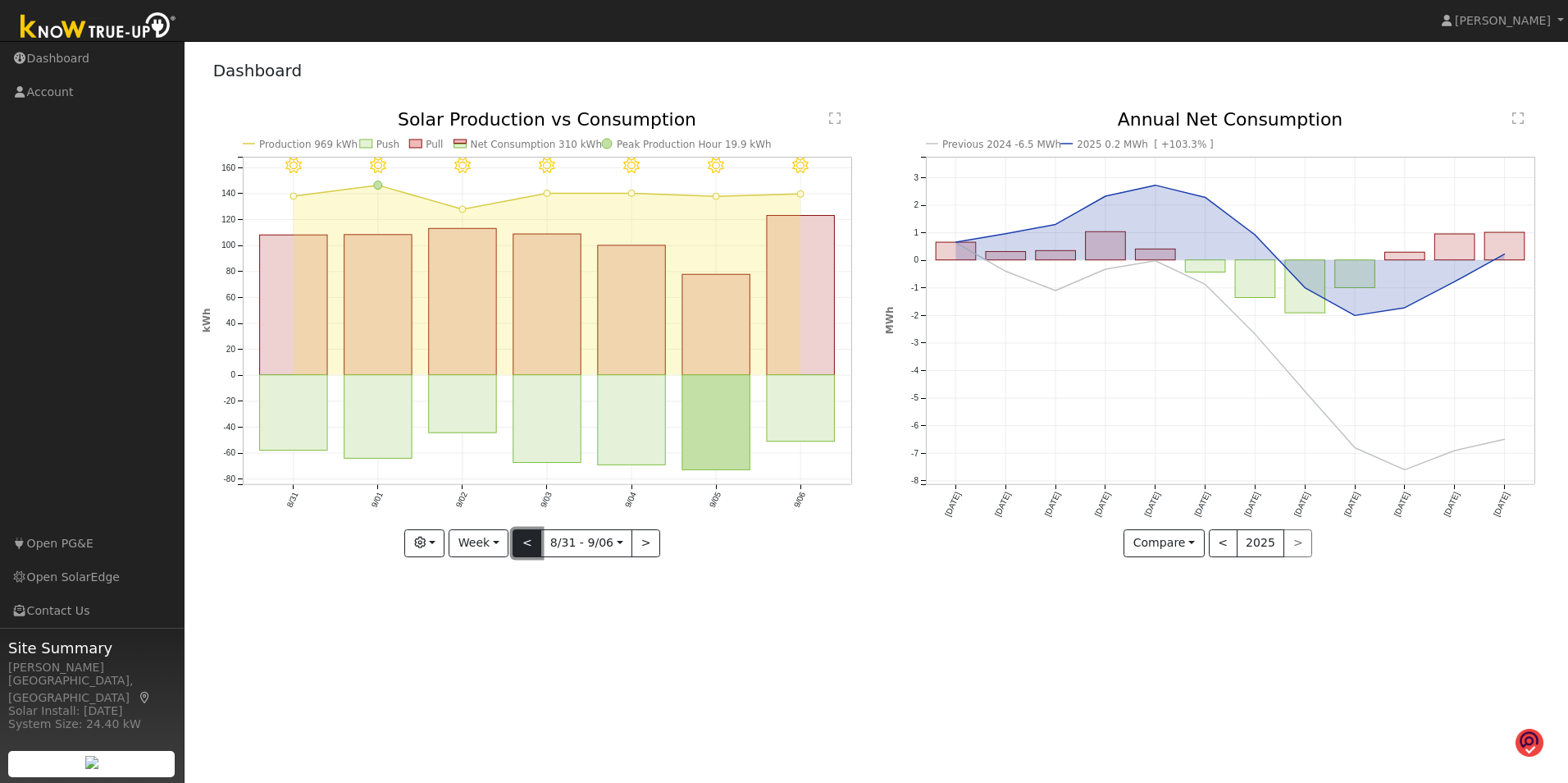
click at [530, 539] on button "<" at bounding box center [526, 543] width 29 height 28
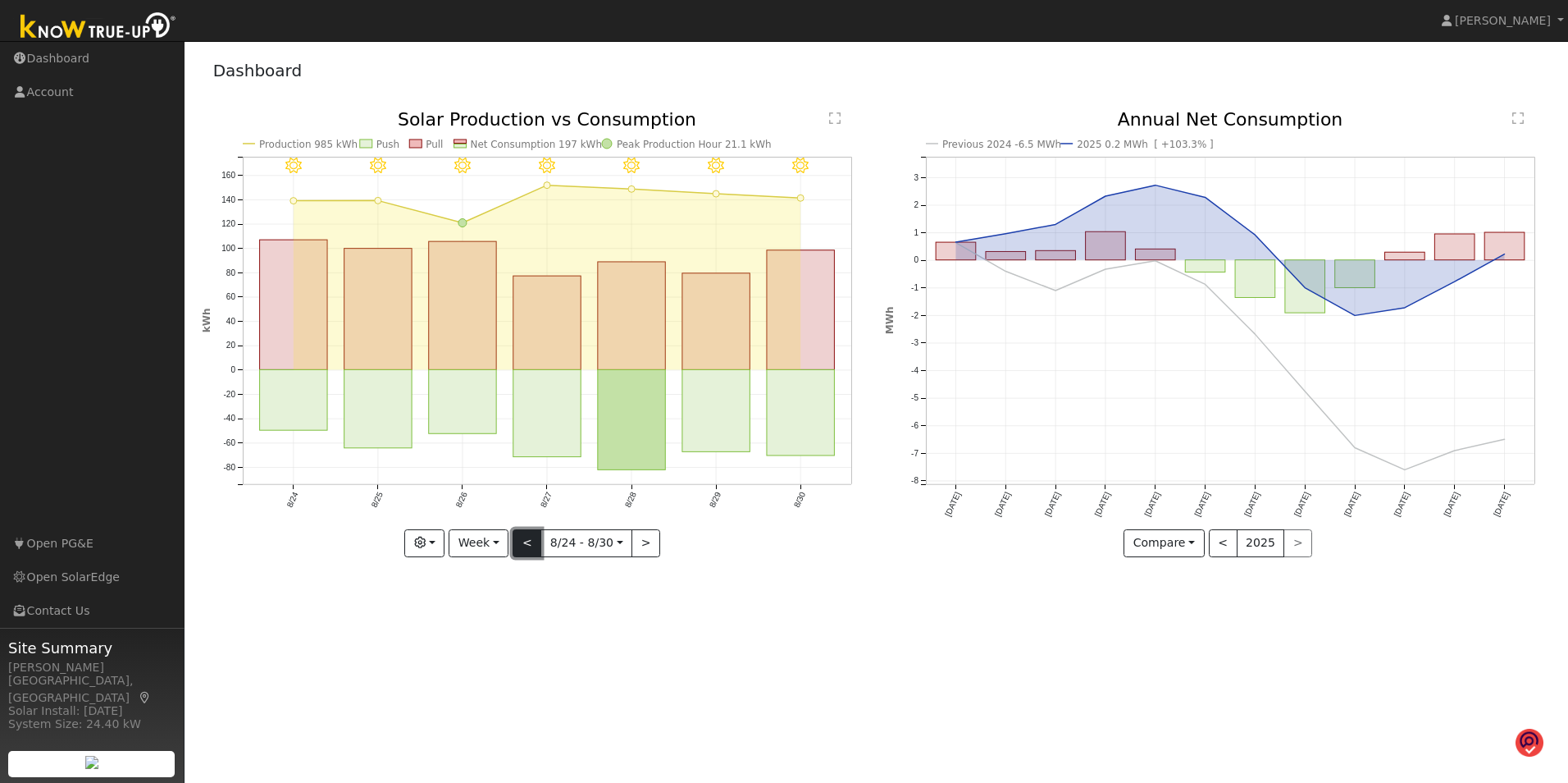
click at [530, 539] on button "<" at bounding box center [526, 543] width 29 height 28
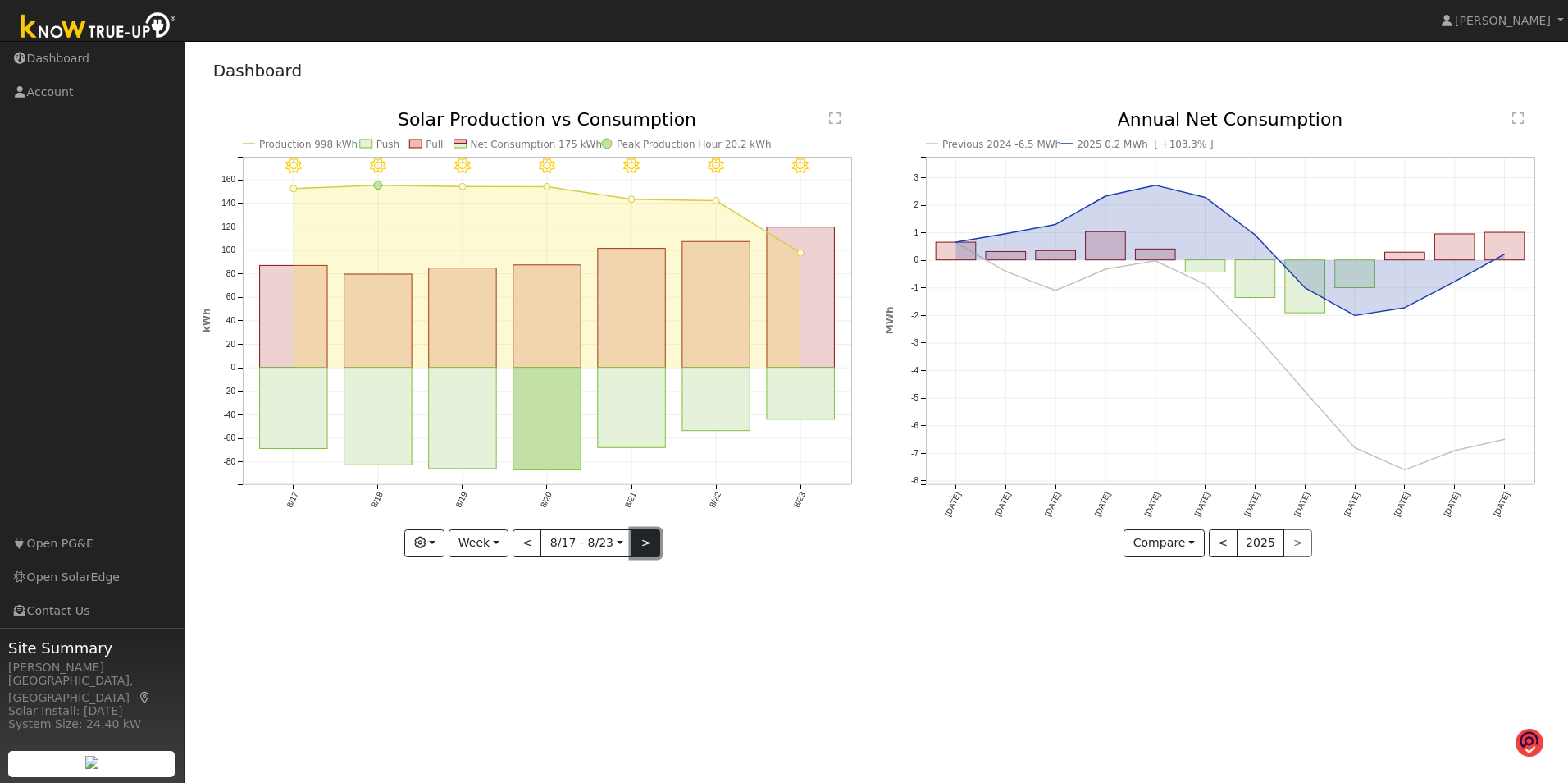
click at [643, 542] on button ">" at bounding box center [646, 543] width 29 height 28
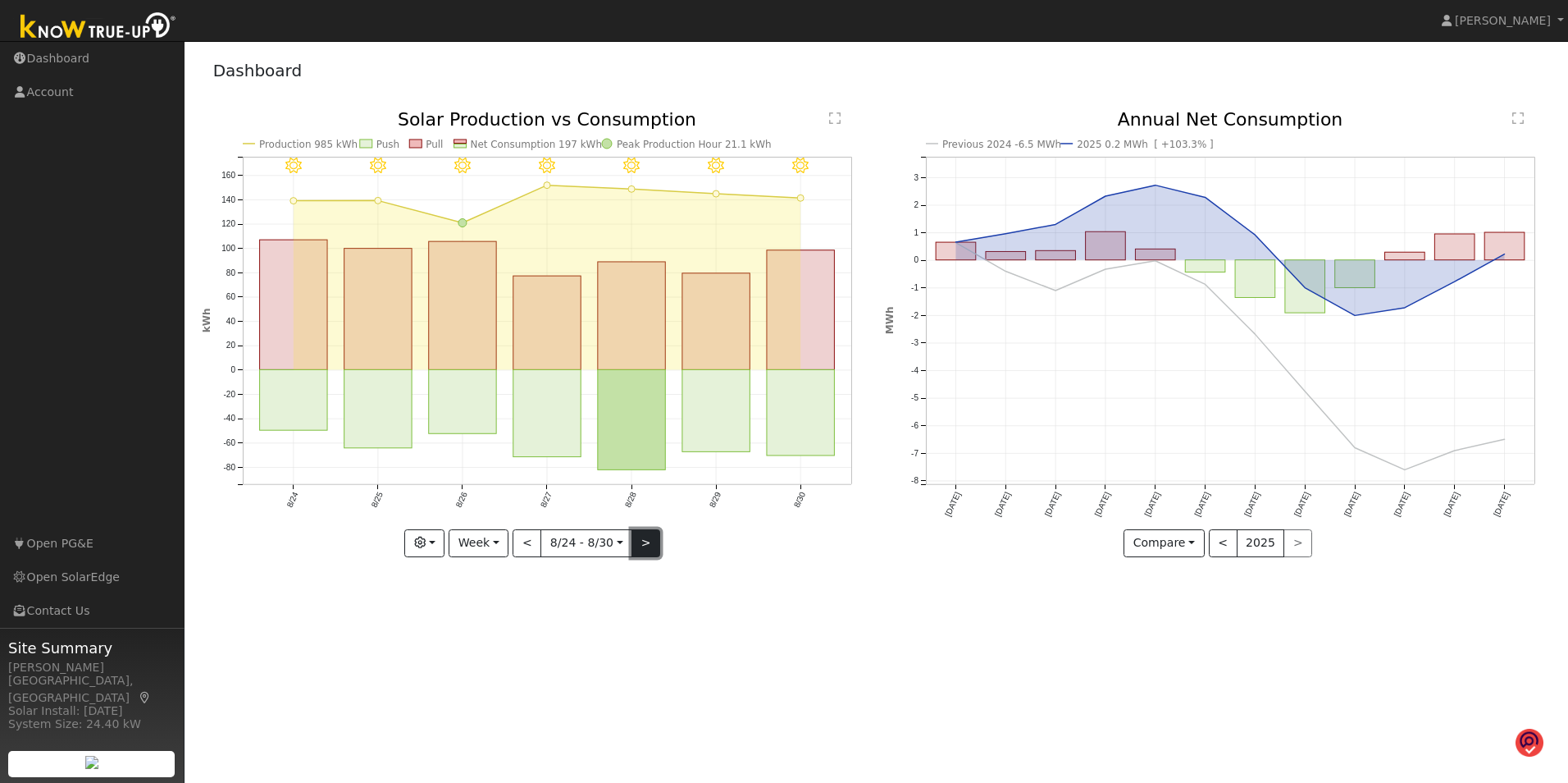
click at [643, 542] on button ">" at bounding box center [646, 543] width 29 height 28
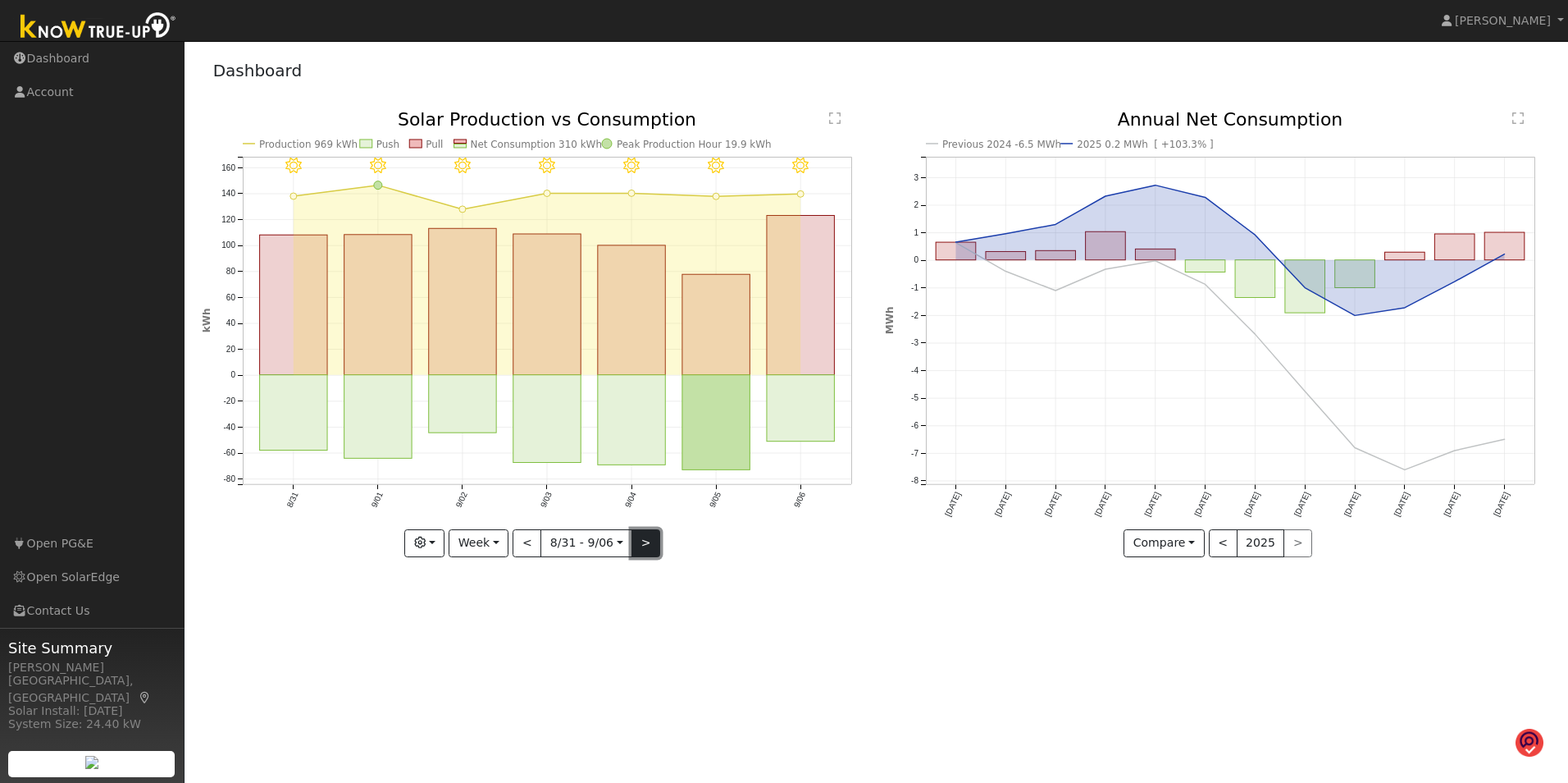
click at [643, 542] on button ">" at bounding box center [646, 543] width 29 height 28
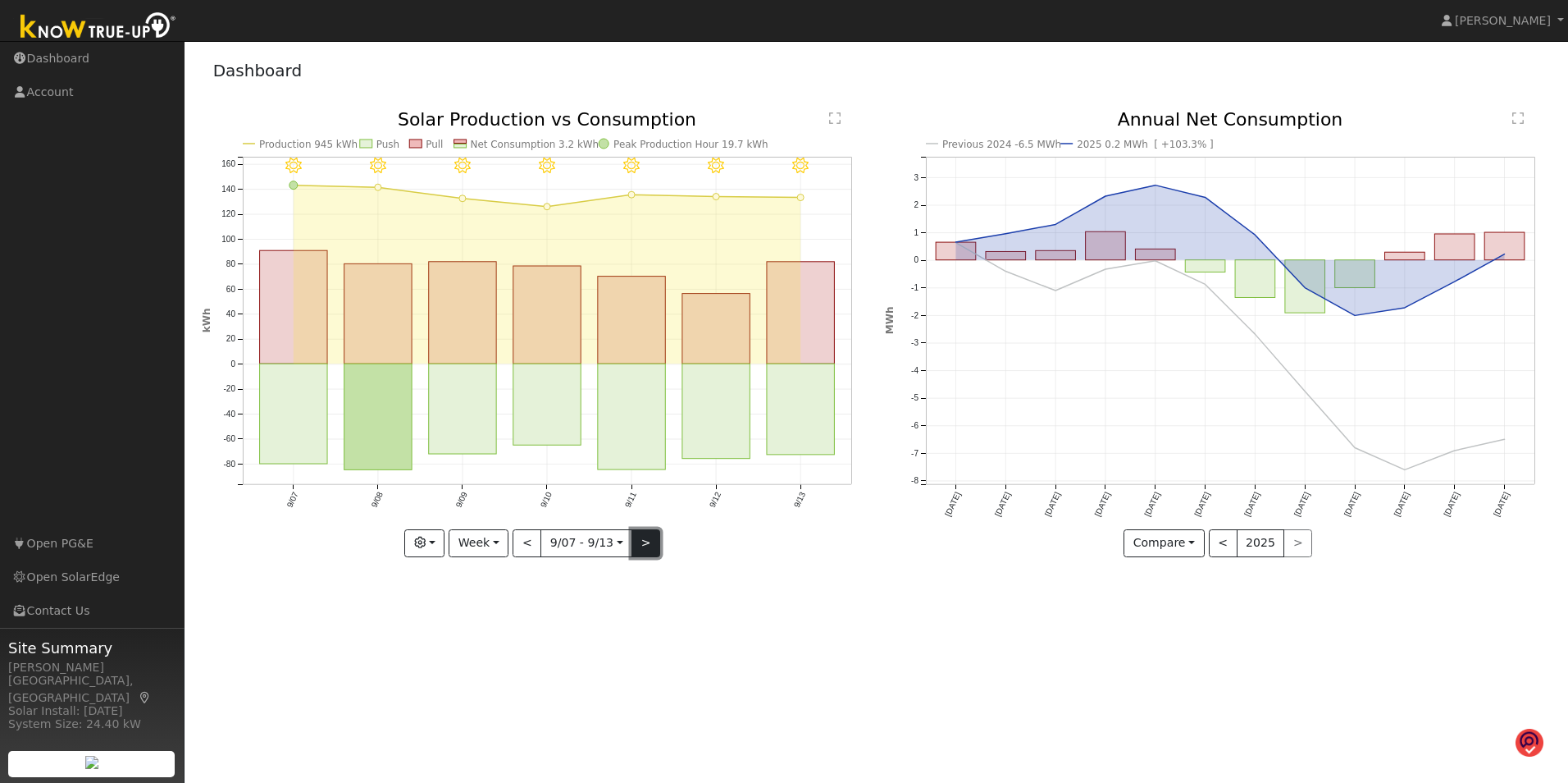
click at [643, 542] on button ">" at bounding box center [646, 543] width 29 height 28
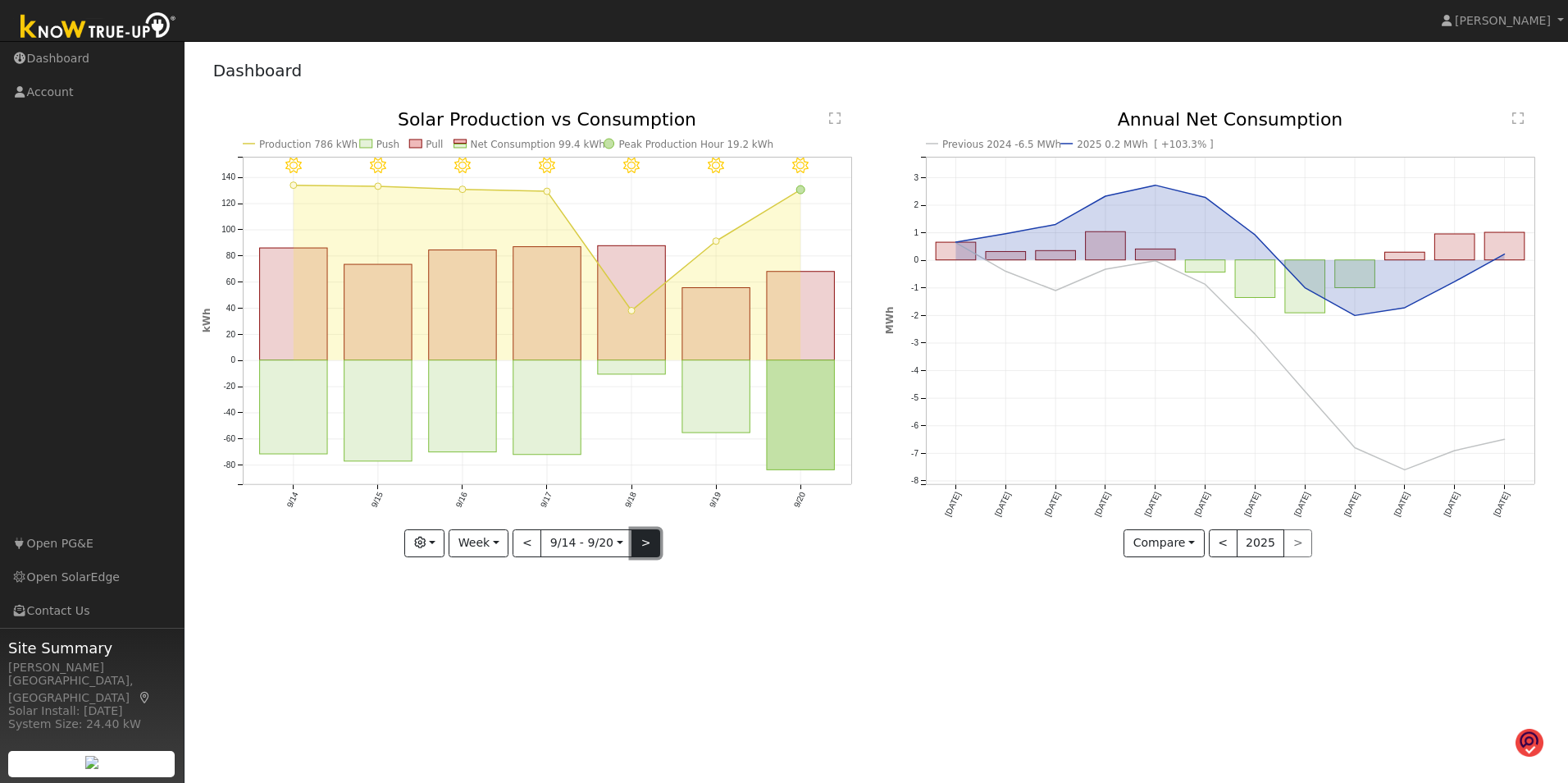
click at [643, 542] on button ">" at bounding box center [646, 543] width 29 height 28
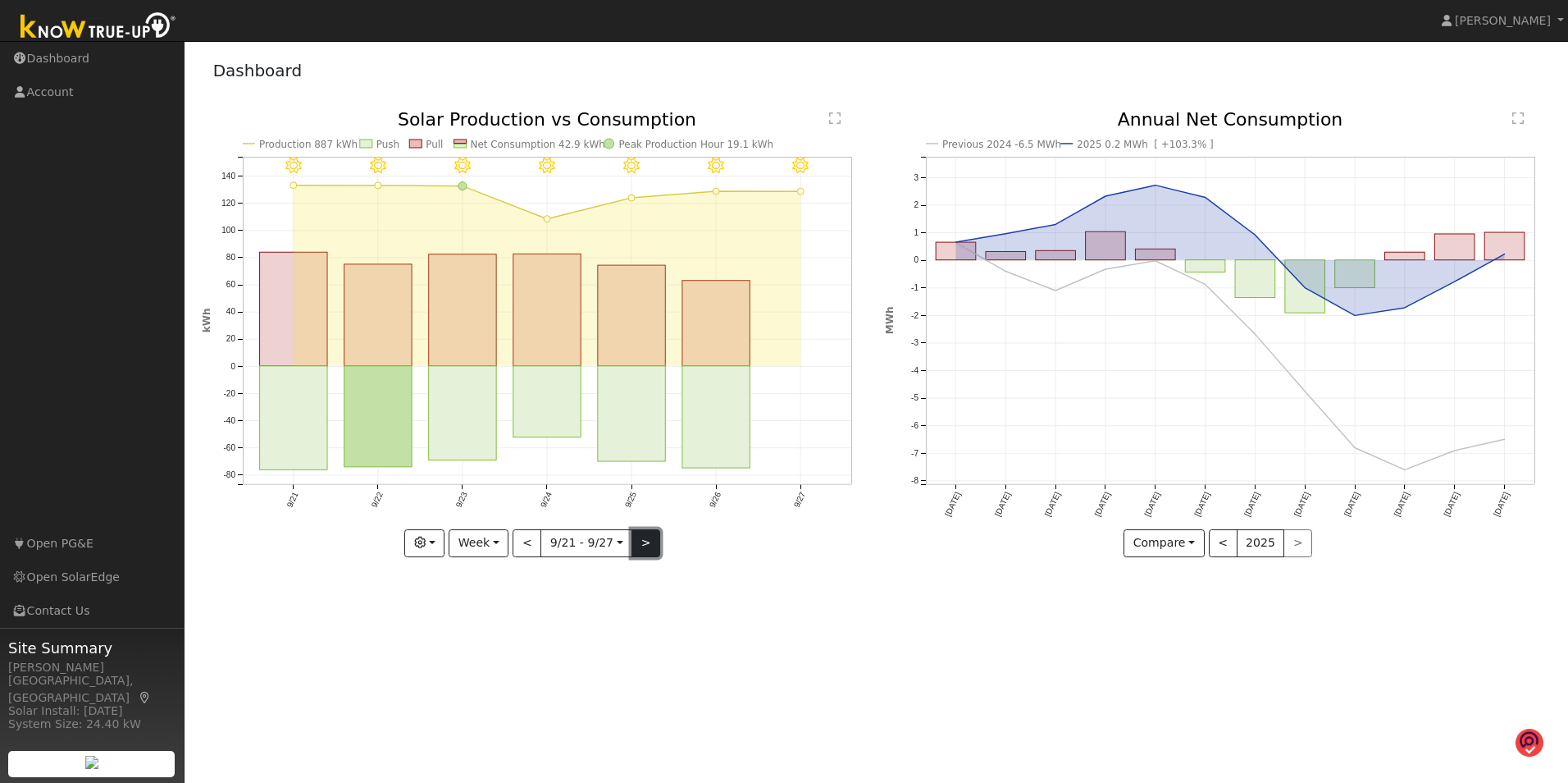
click at [637, 539] on button ">" at bounding box center [646, 543] width 29 height 28
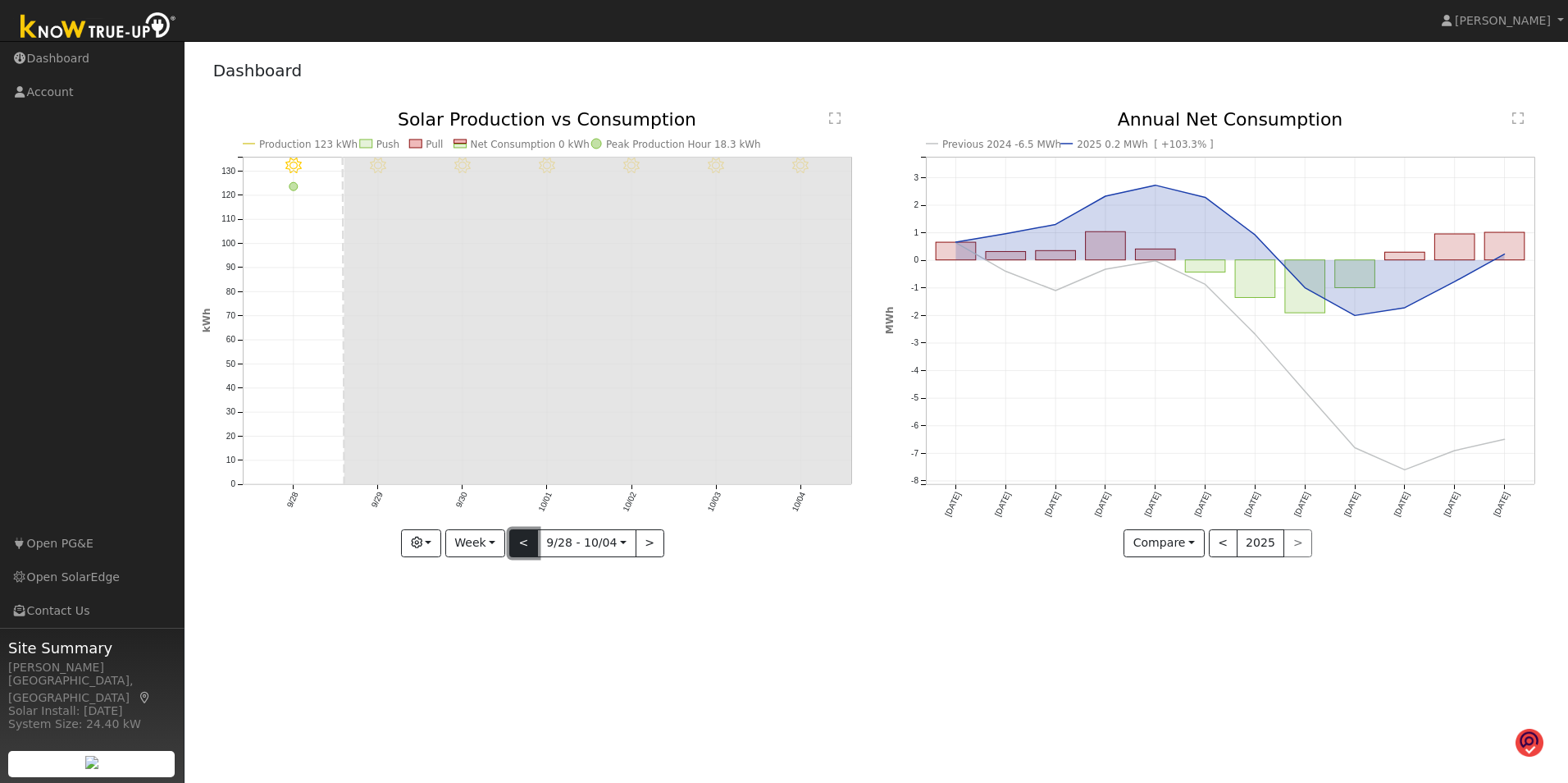
click at [518, 538] on button "<" at bounding box center [524, 543] width 29 height 28
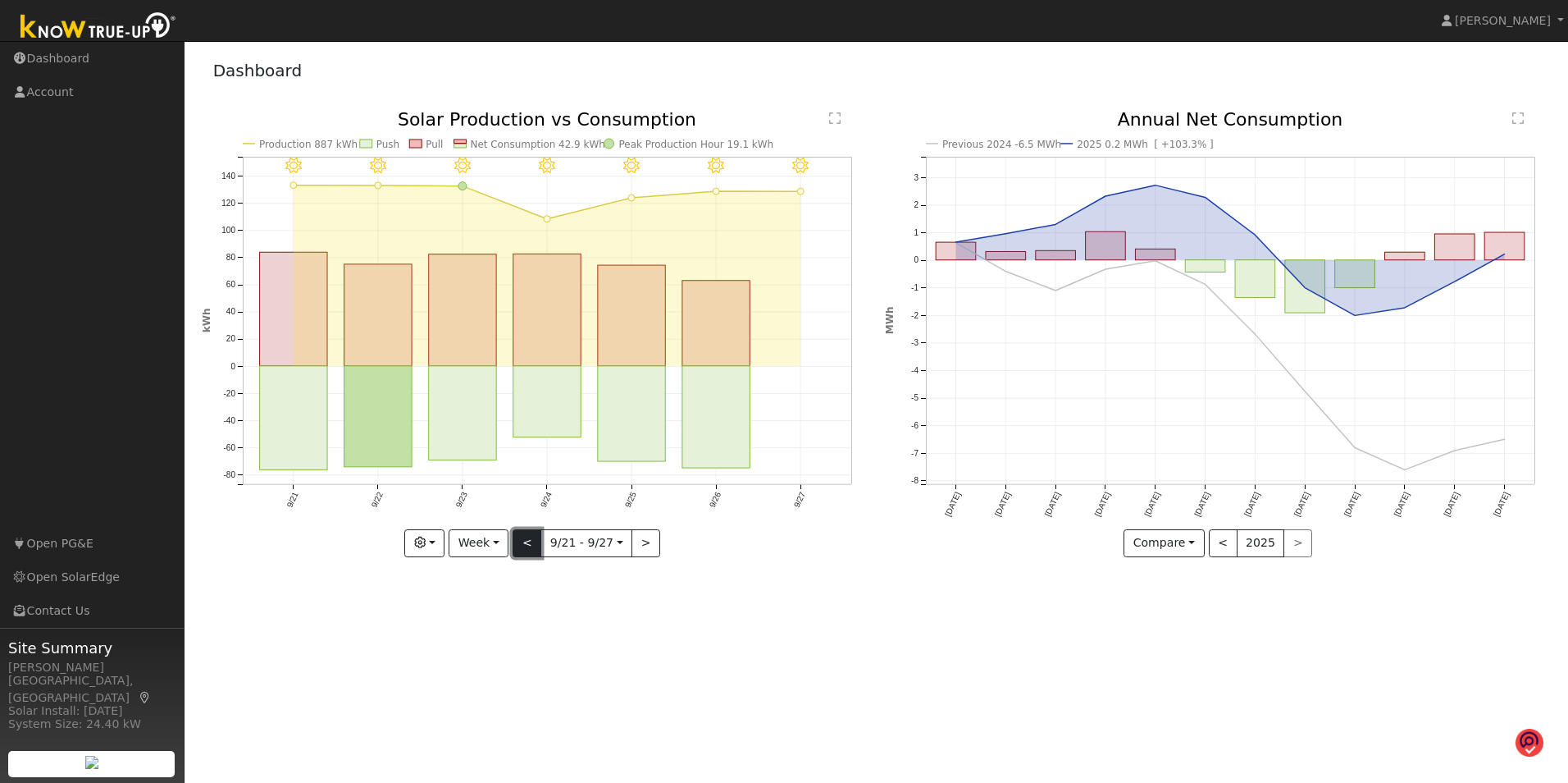
click at [518, 538] on button "<" at bounding box center [526, 543] width 29 height 28
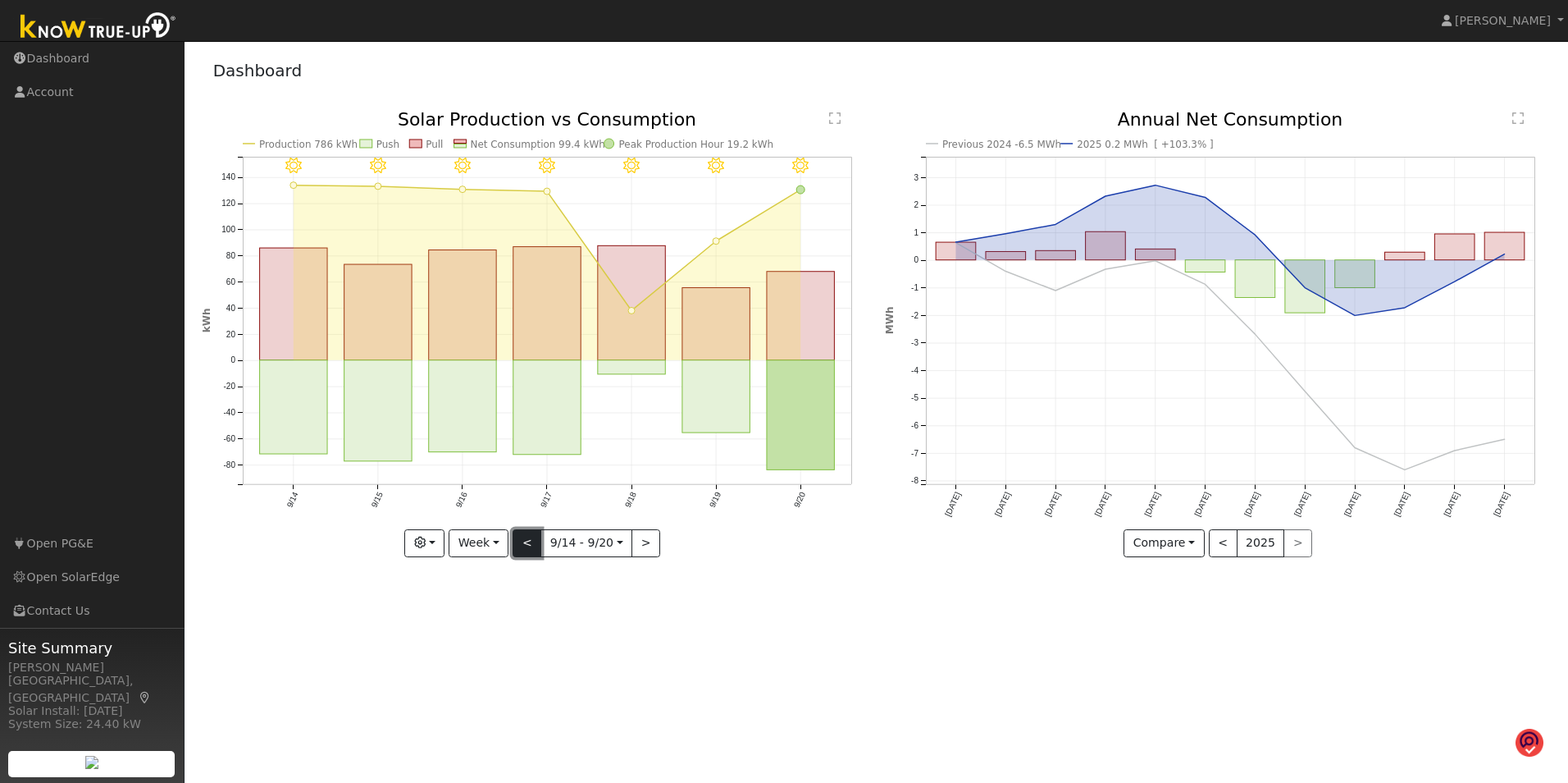
click at [518, 538] on button "<" at bounding box center [526, 543] width 29 height 28
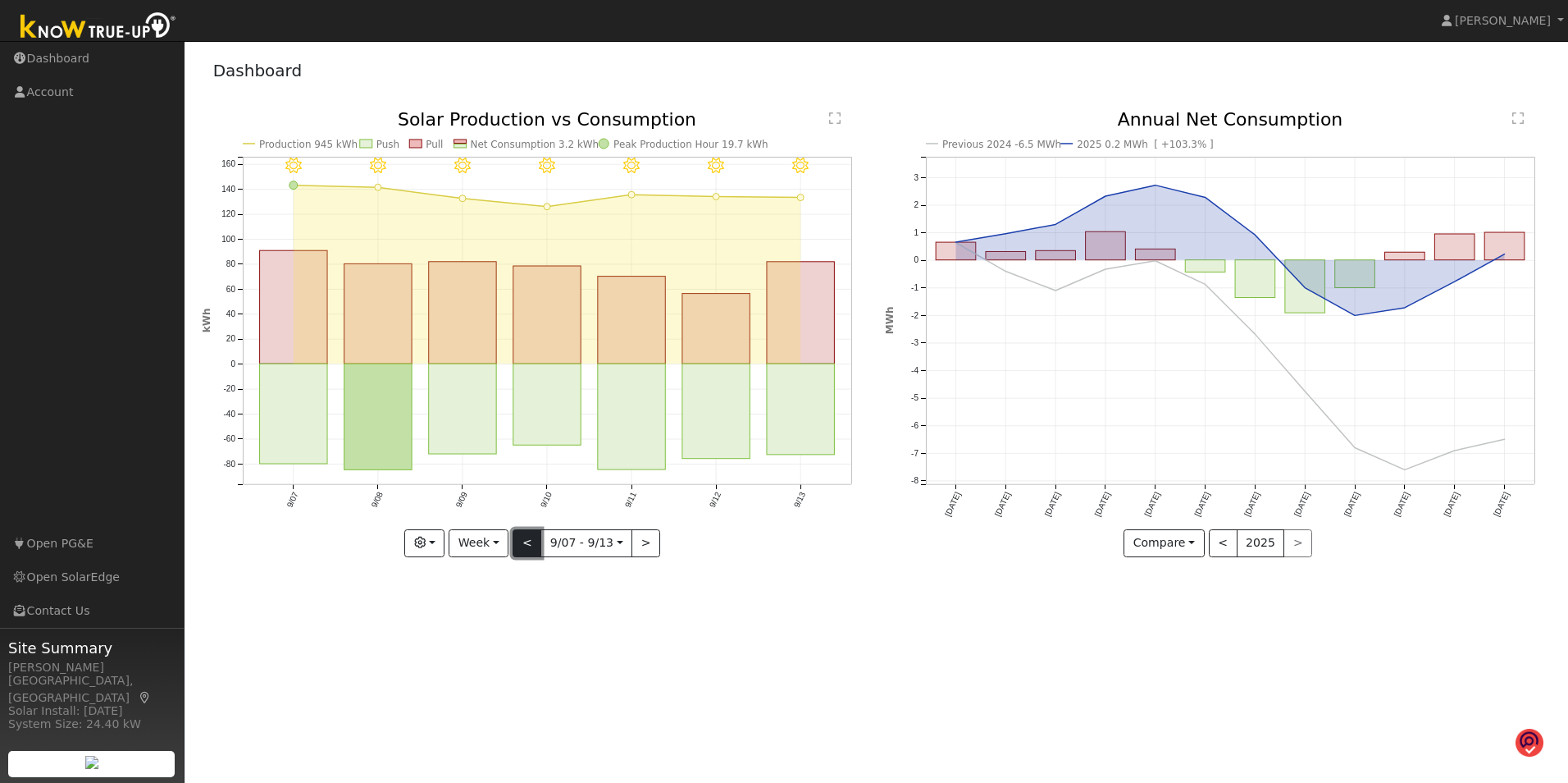
click at [518, 538] on button "<" at bounding box center [526, 543] width 29 height 28
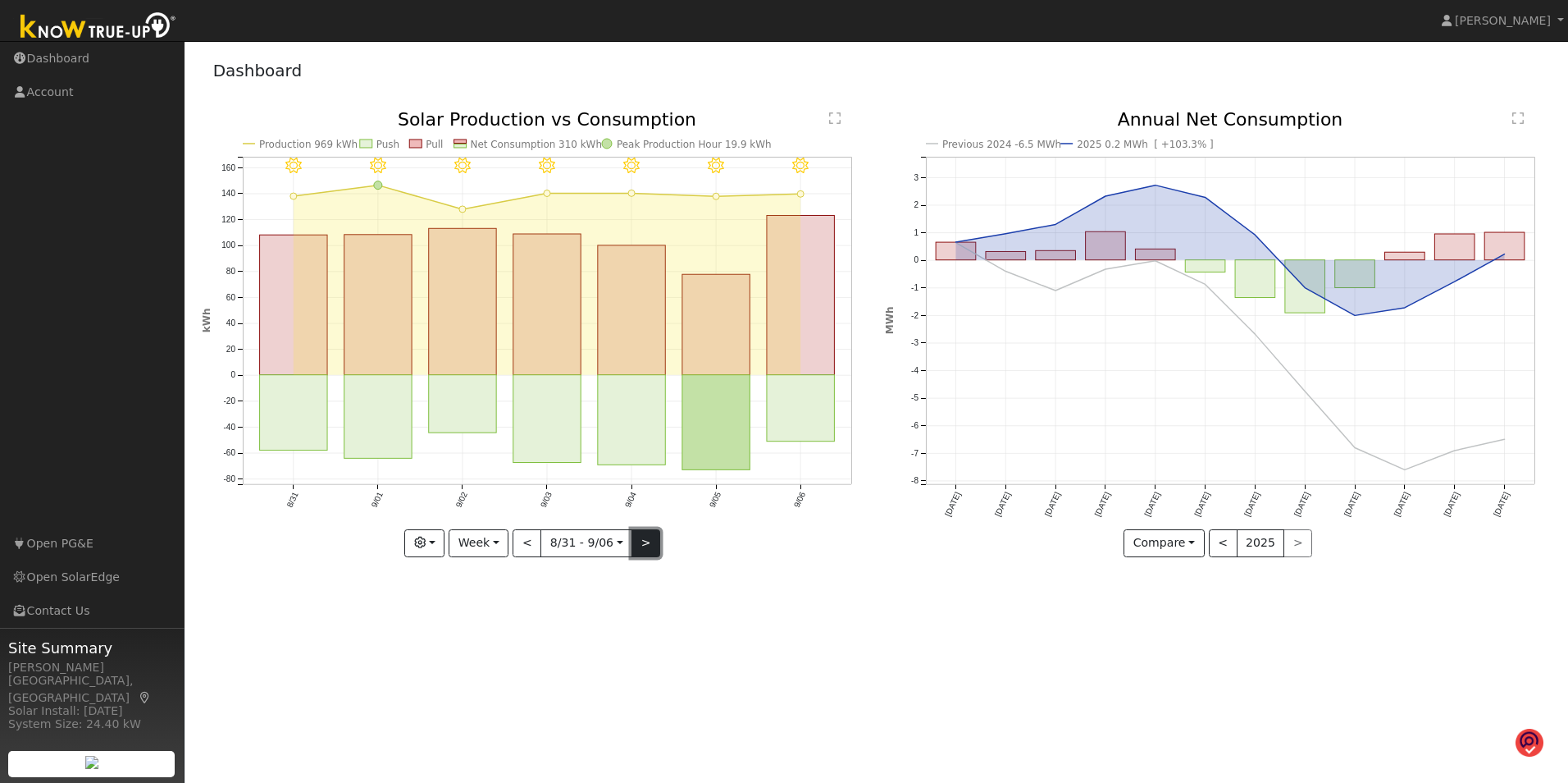
click at [644, 542] on button ">" at bounding box center [646, 543] width 29 height 28
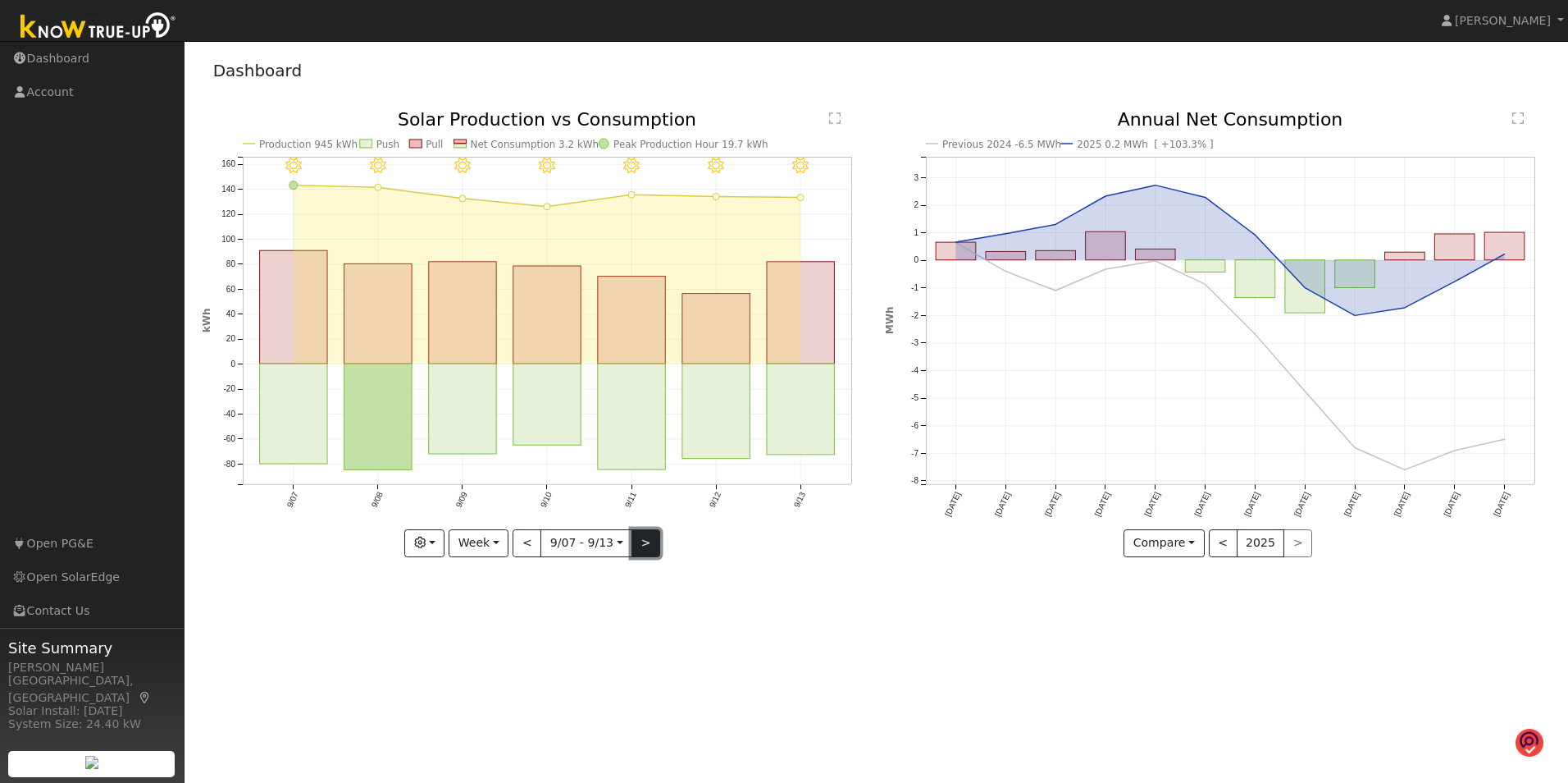
click at [642, 542] on button ">" at bounding box center [646, 543] width 29 height 28
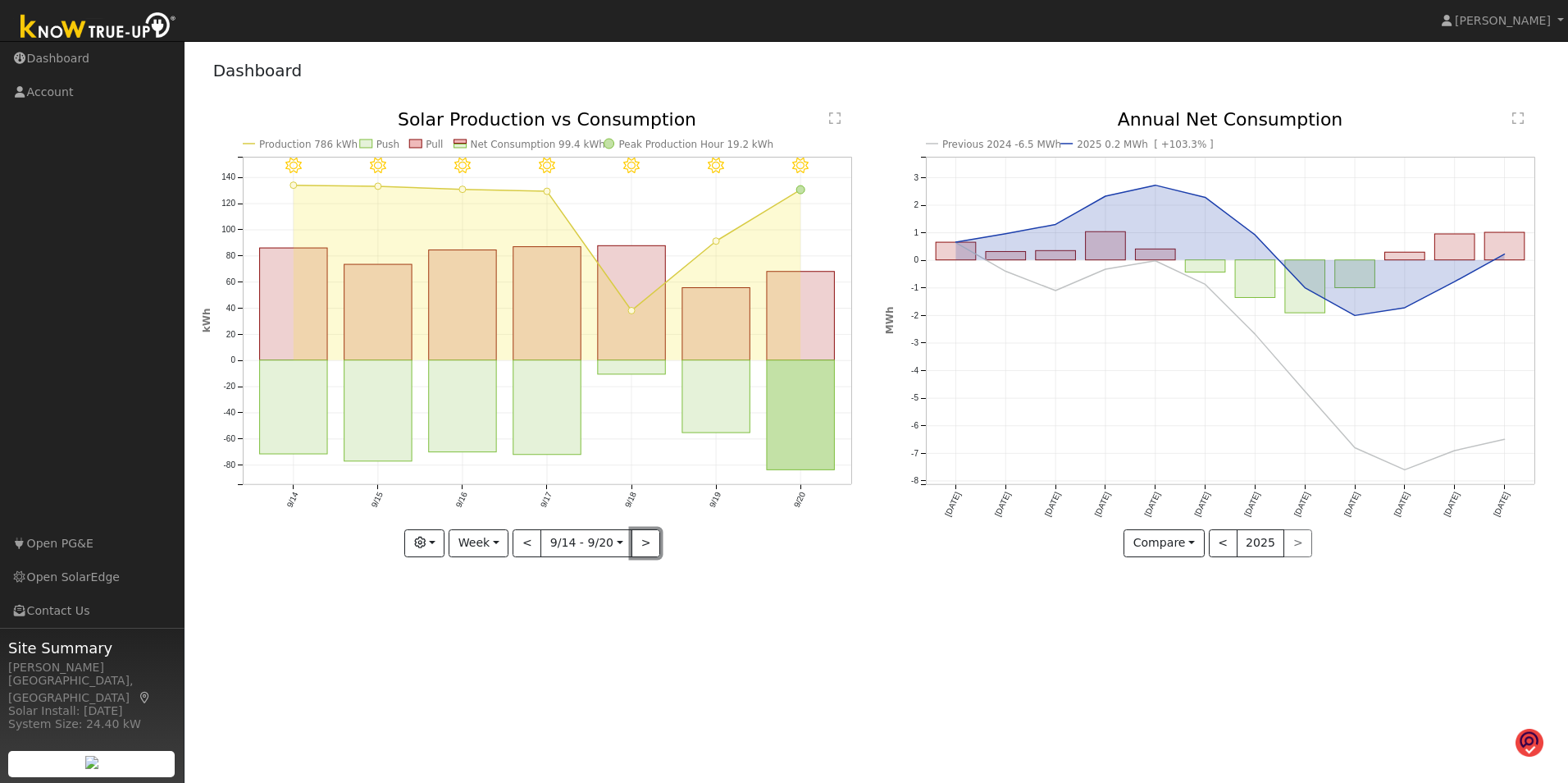
click at [641, 542] on button ">" at bounding box center [646, 543] width 29 height 28
type input "[DATE]"
